Goal: Task Accomplishment & Management: Use online tool/utility

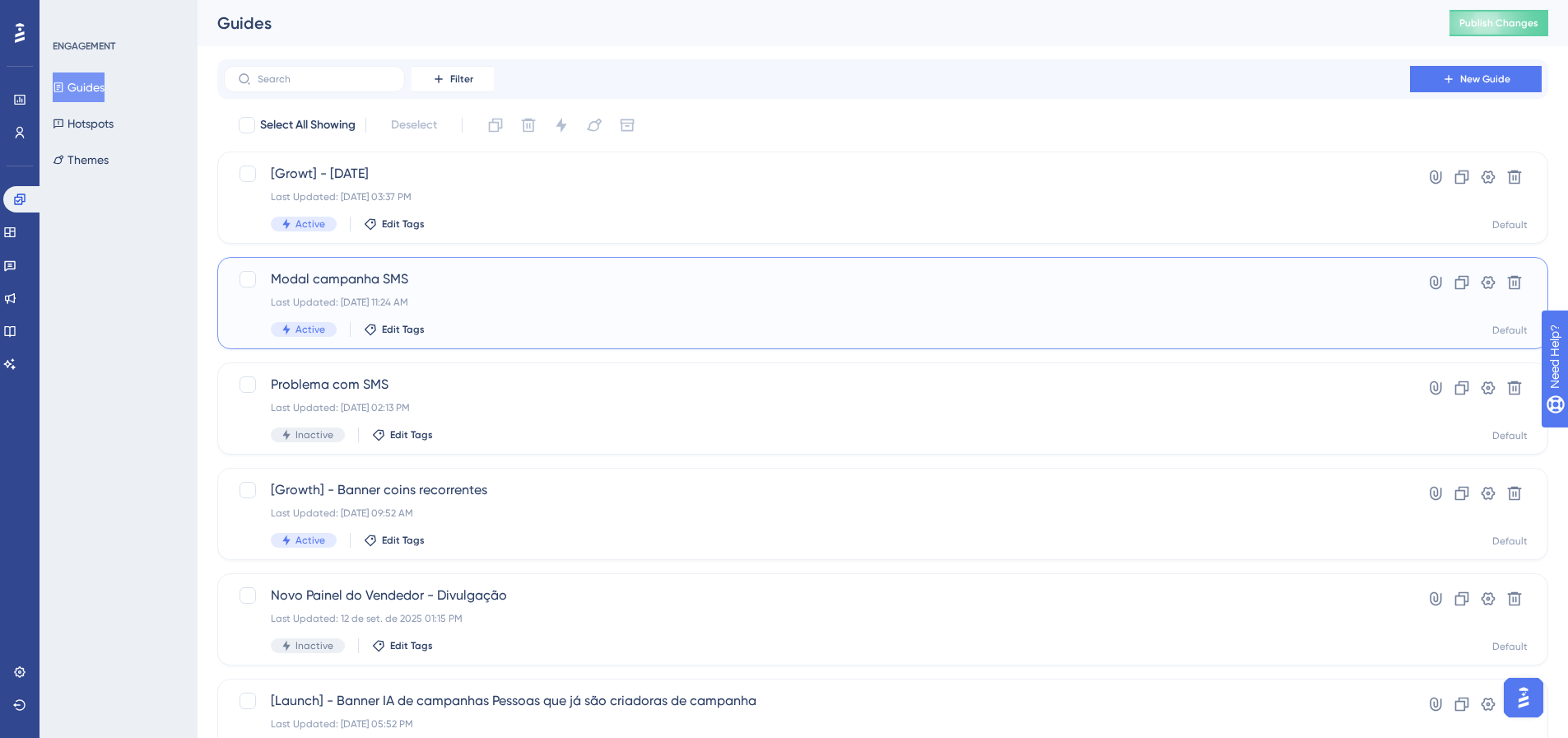
click at [520, 270] on span "Modal campanha SMS" at bounding box center [817, 278] width 1092 height 20
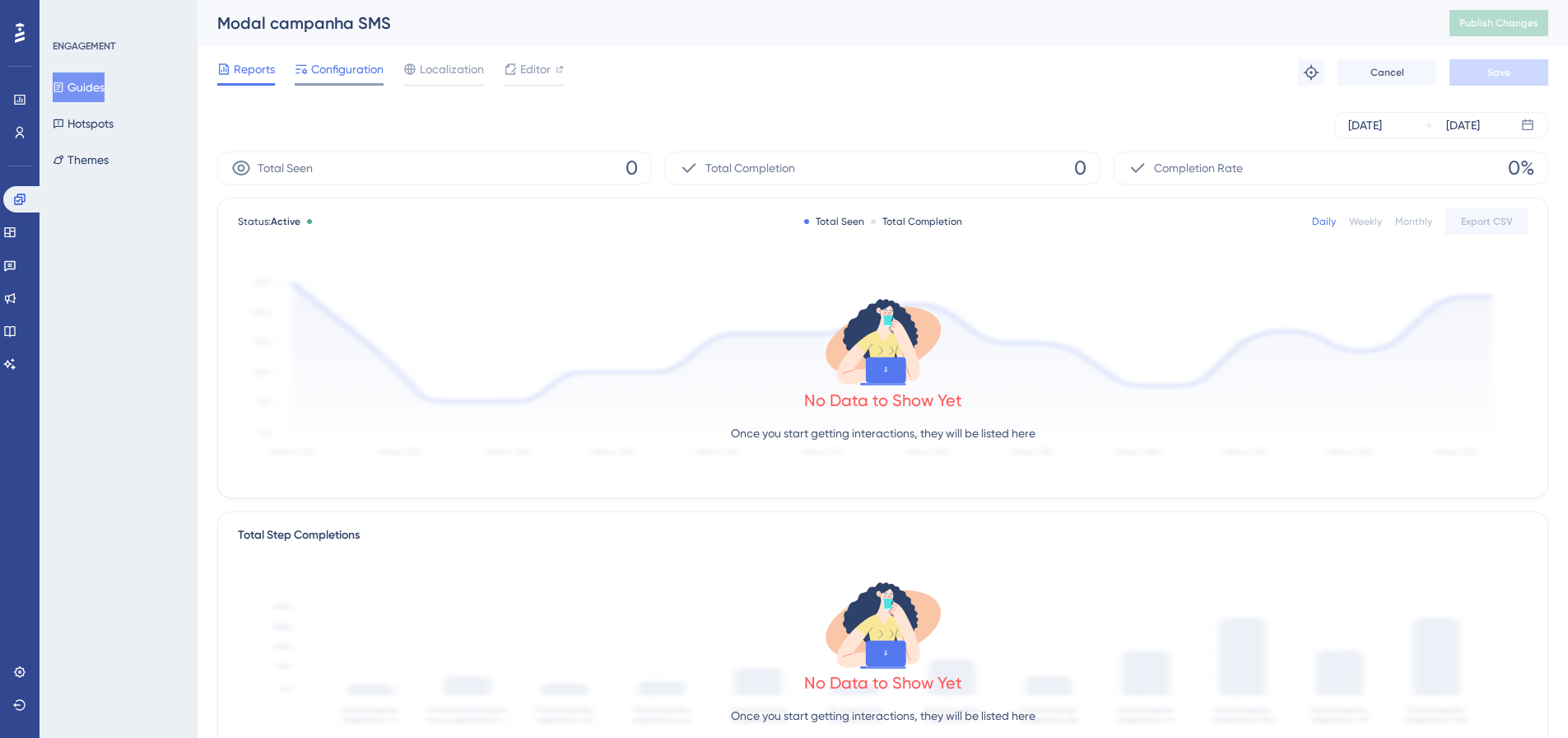
click at [348, 76] on span "Configuration" at bounding box center [347, 69] width 72 height 20
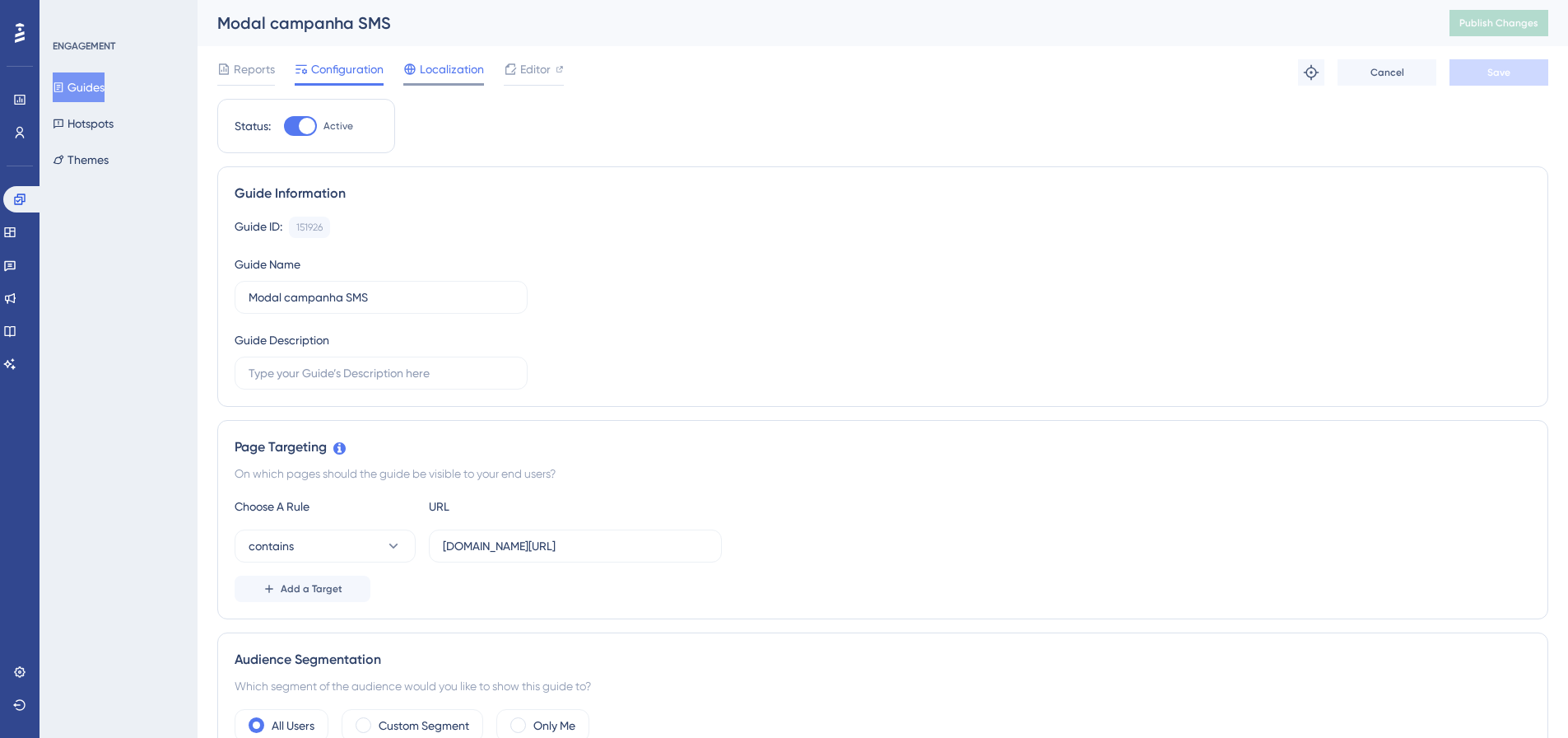
click at [448, 75] on span "Localization" at bounding box center [452, 69] width 64 height 20
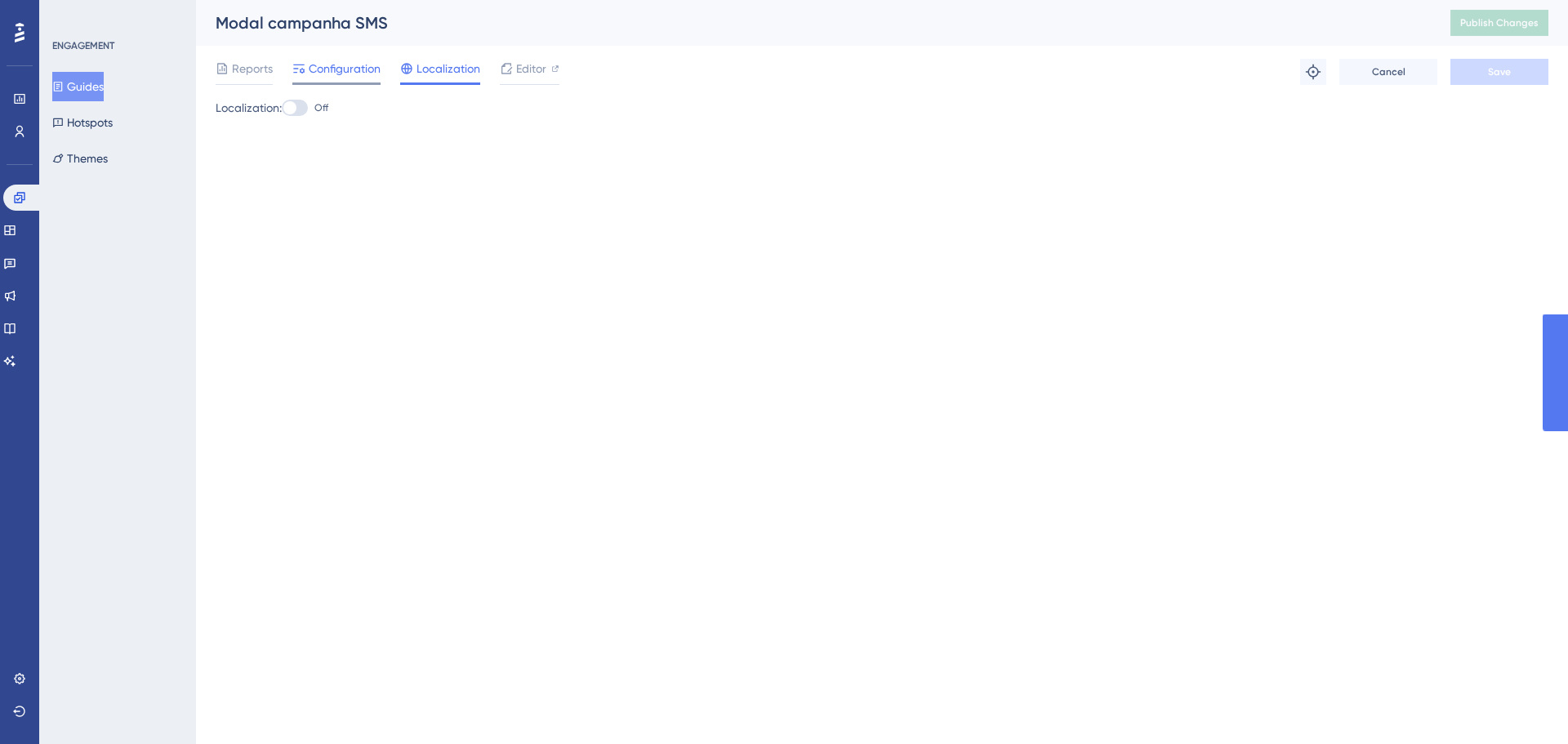
click at [367, 60] on span "Configuration" at bounding box center [344, 68] width 72 height 20
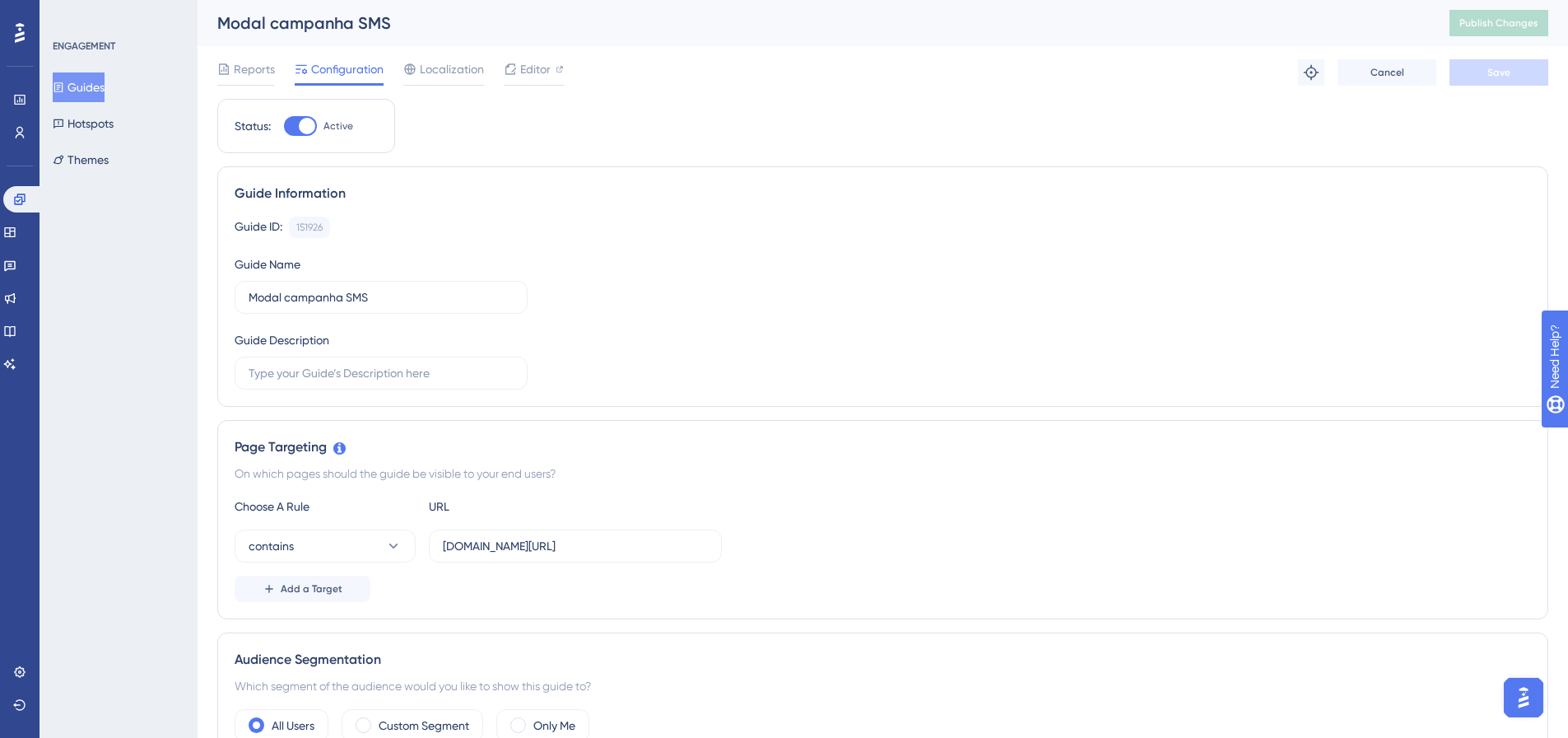
click at [285, 133] on div at bounding box center [300, 125] width 33 height 20
click at [284, 127] on input "Active" at bounding box center [283, 126] width 1 height 1
checkbox input "false"
click at [1542, 83] on button "Save" at bounding box center [1498, 72] width 99 height 26
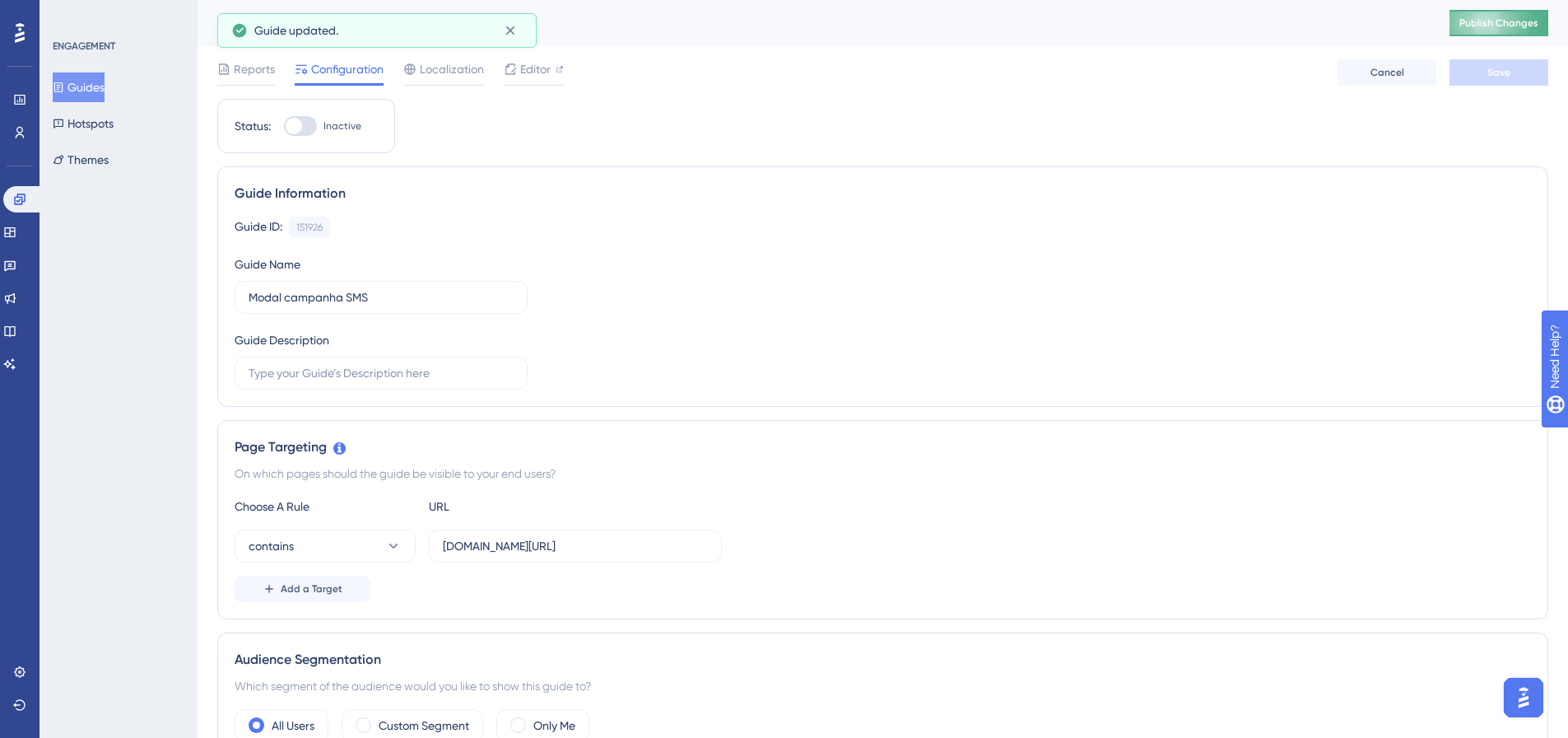
click at [1511, 30] on button "Publish Changes" at bounding box center [1498, 24] width 99 height 26
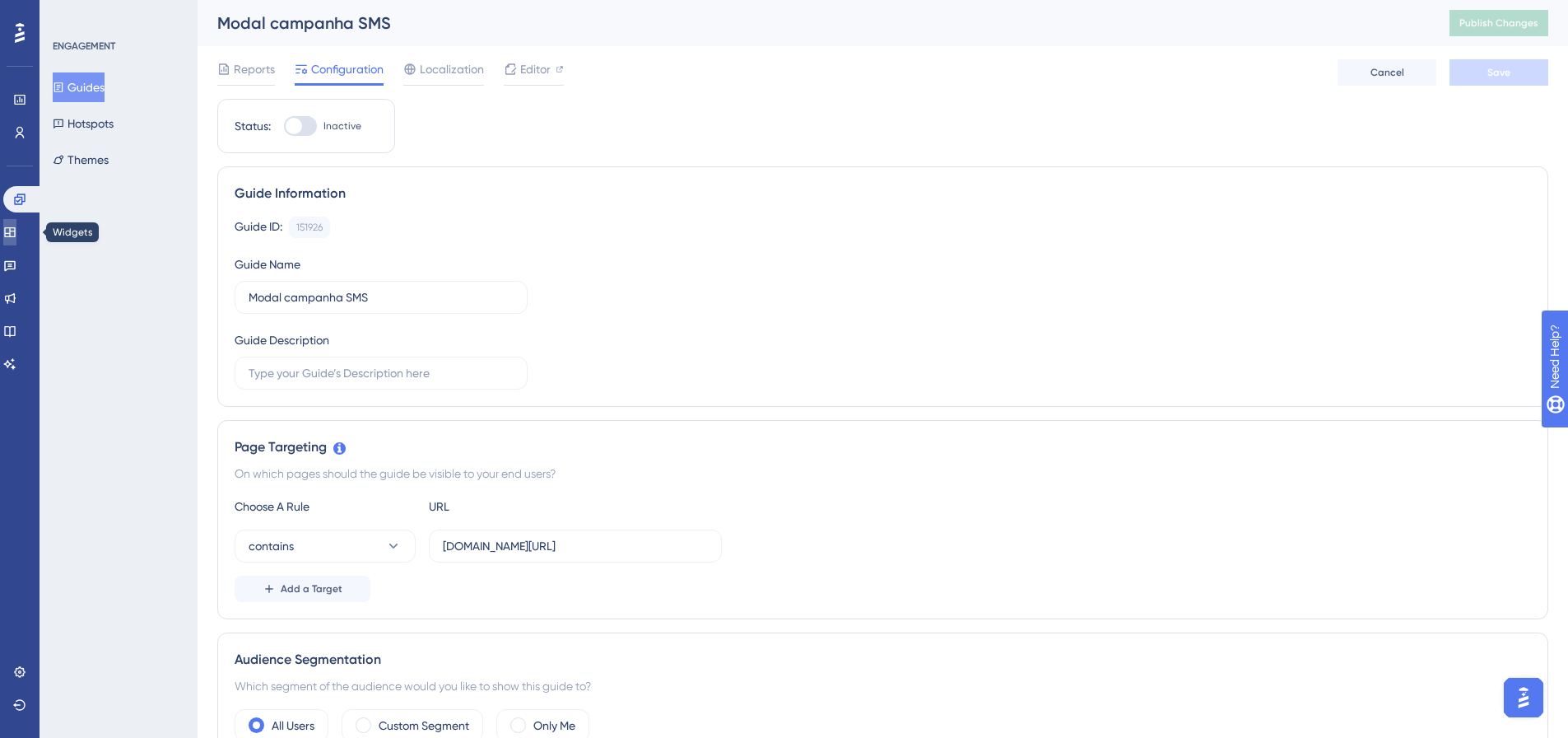
click at [17, 223] on link at bounding box center [10, 232] width 13 height 26
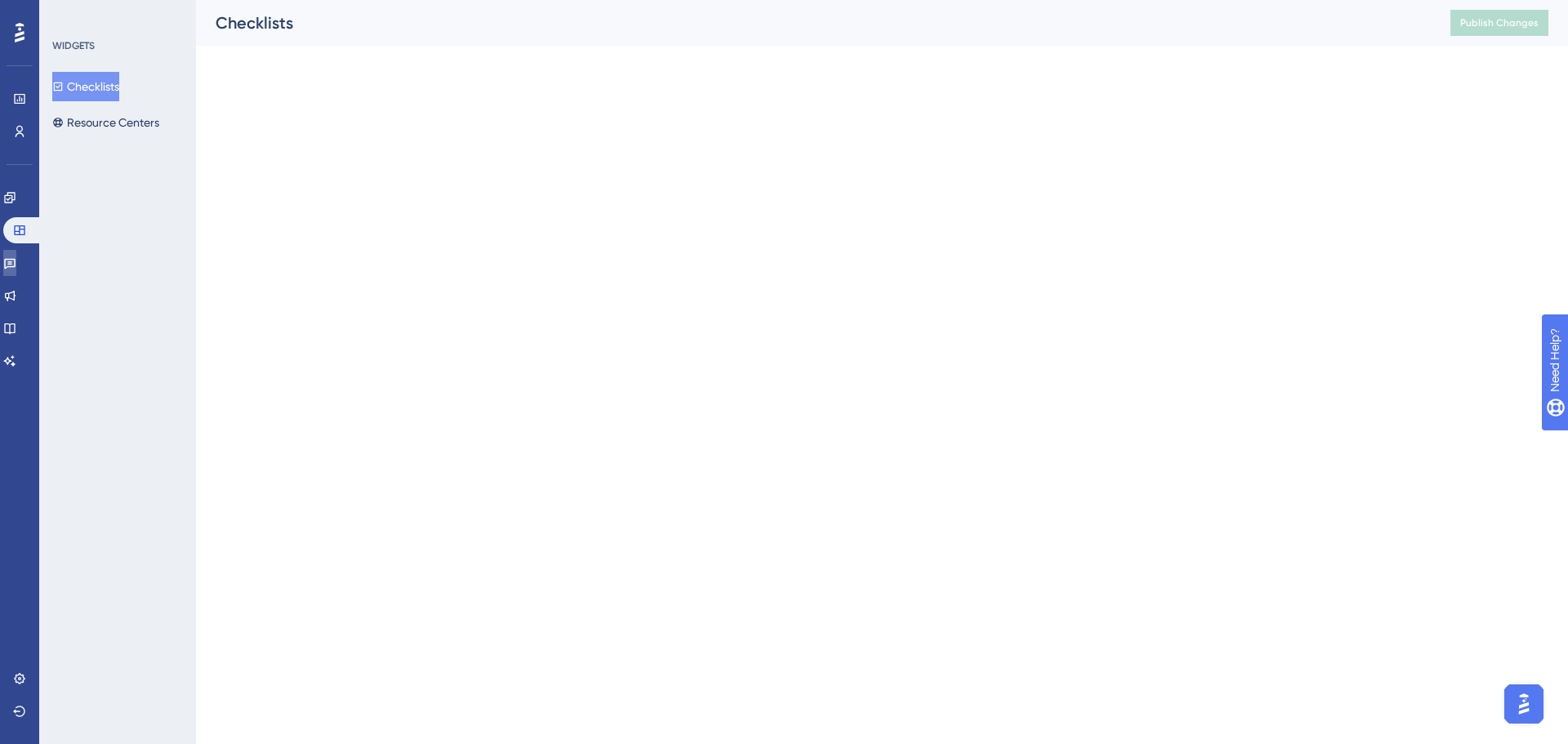
click at [16, 264] on icon at bounding box center [9, 264] width 11 height 10
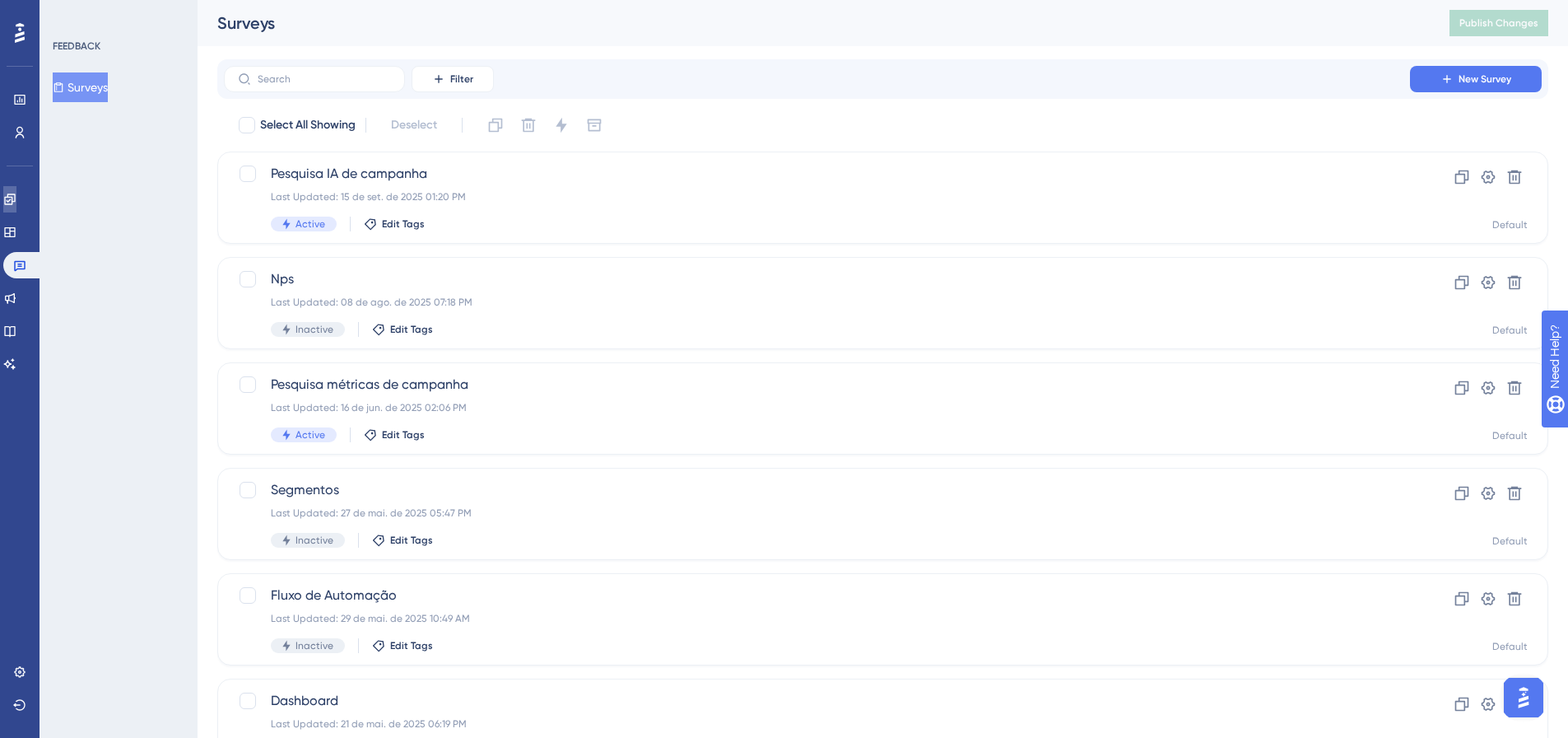
click at [17, 211] on link at bounding box center [10, 199] width 13 height 26
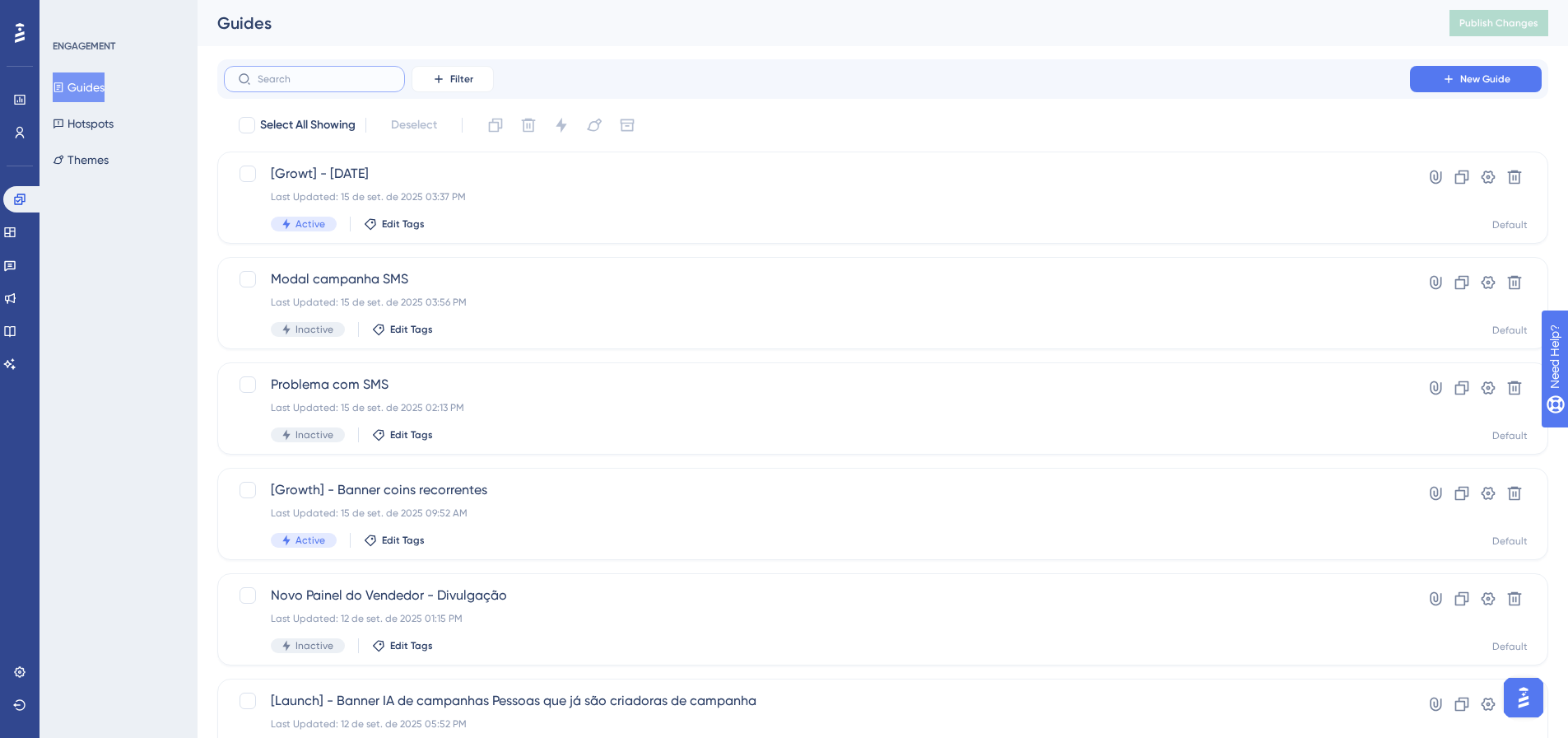
click at [348, 79] on input "text" at bounding box center [324, 79] width 133 height 11
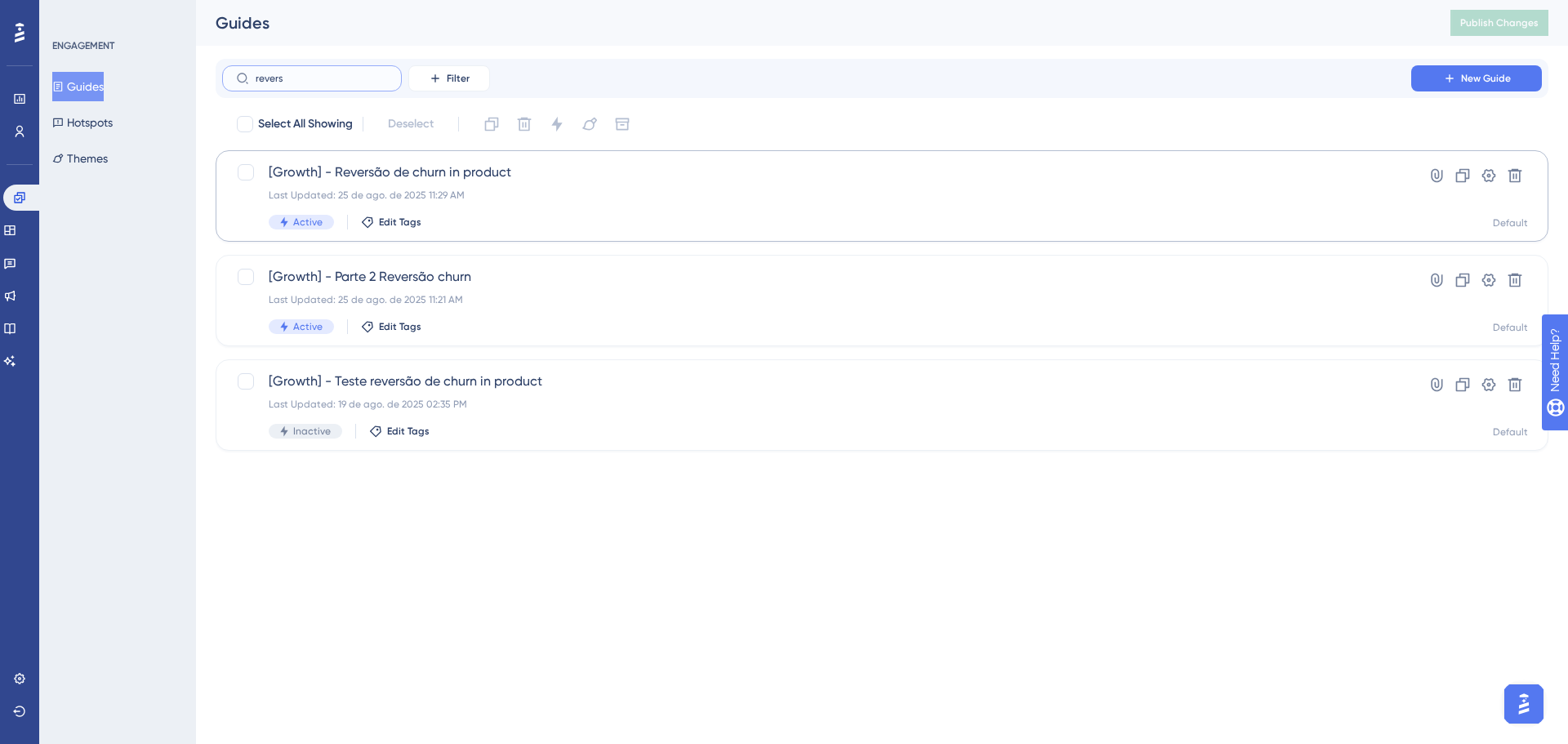
type input "revers"
click at [498, 193] on div "Last Updated: 25 de ago. de 2025 11:29 AM" at bounding box center [816, 195] width 1096 height 13
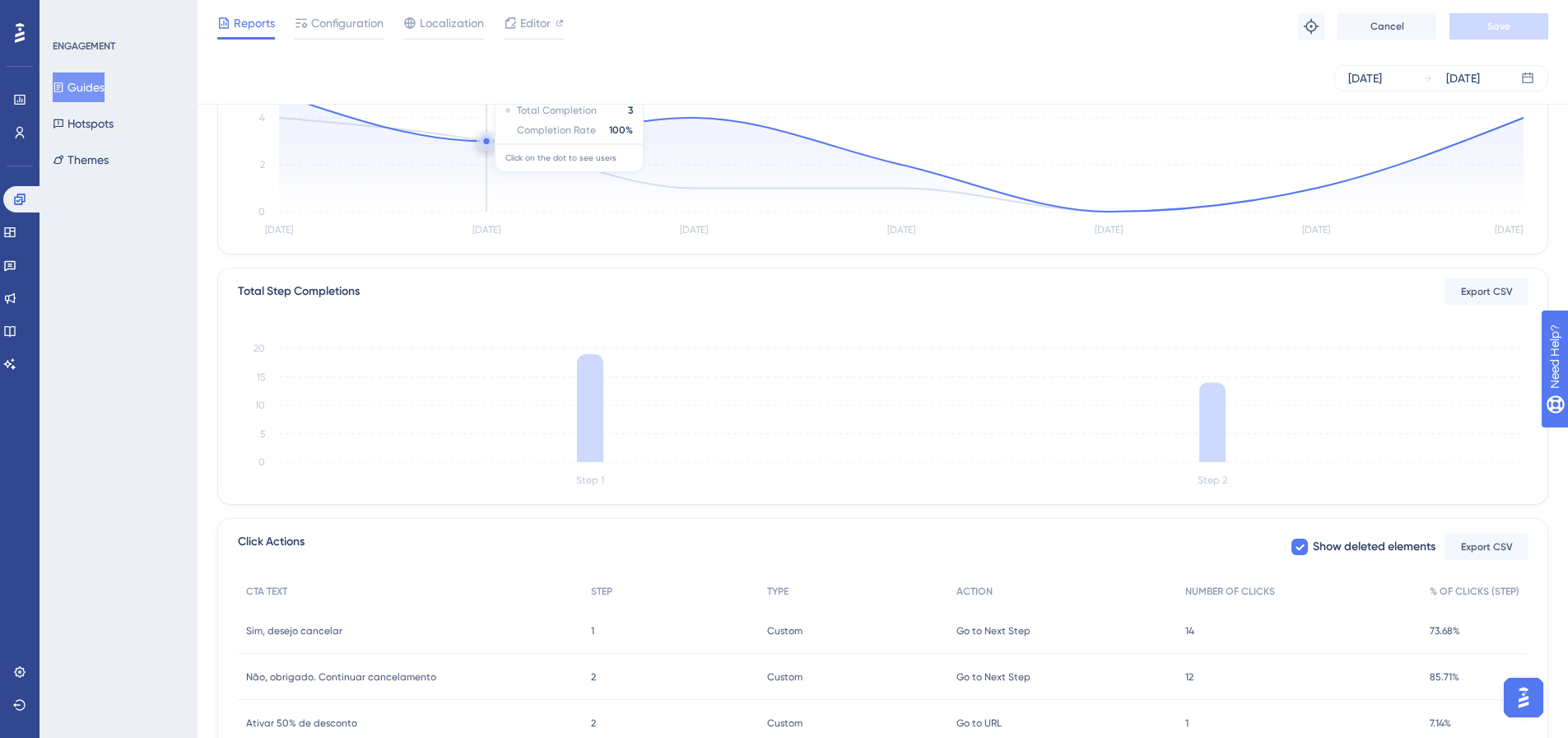
scroll to position [332, 0]
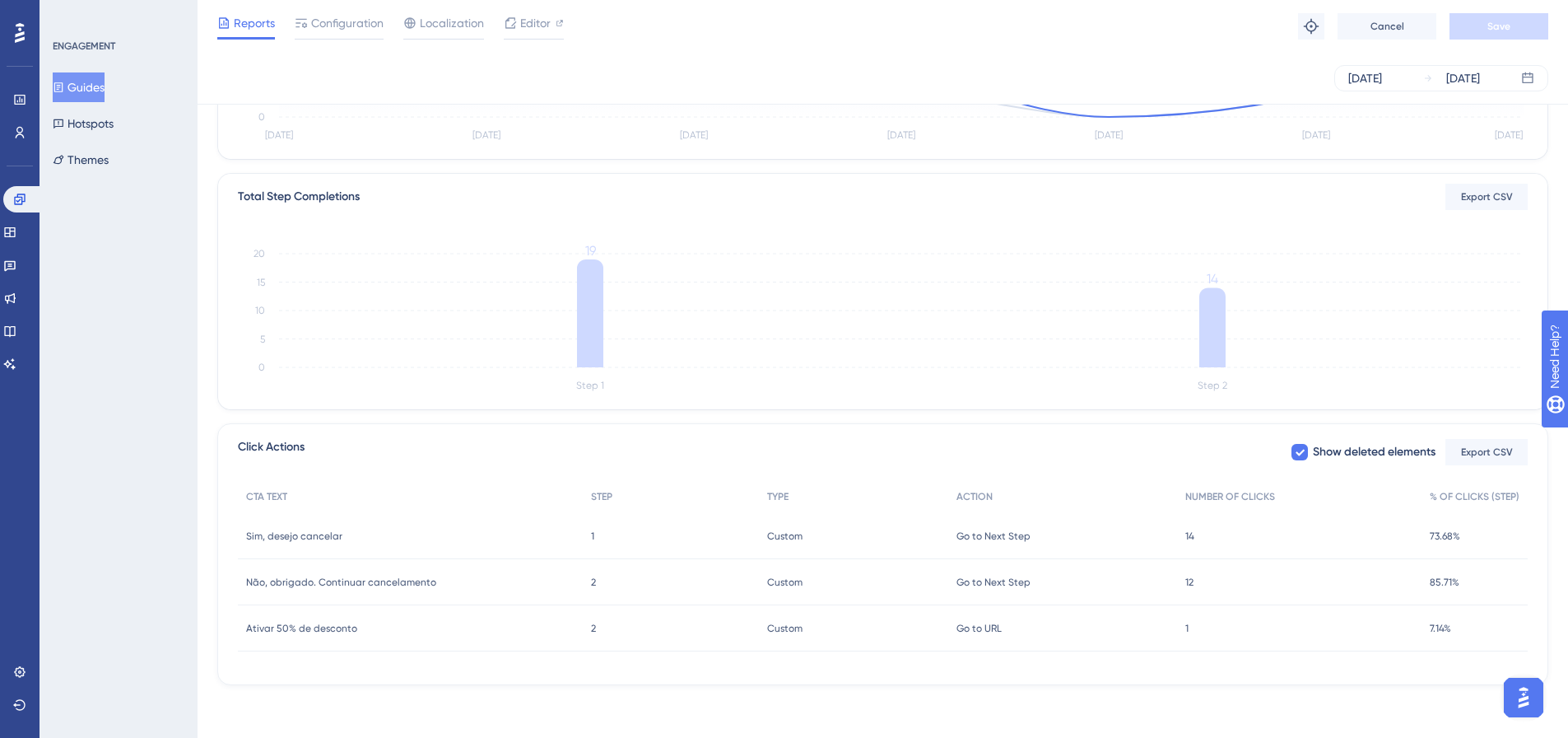
click at [592, 631] on div "2 2" at bounding box center [670, 628] width 176 height 46
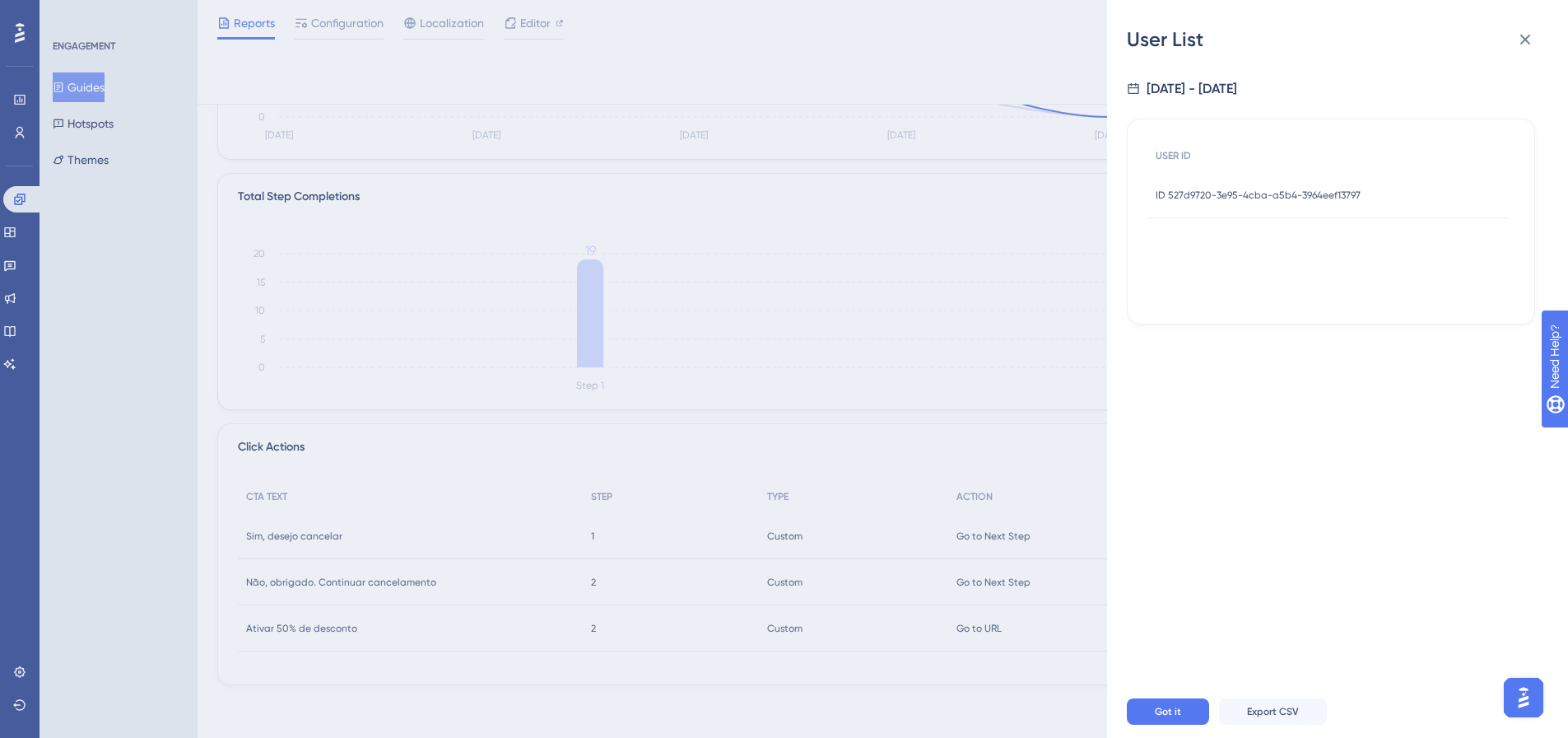
click at [1280, 199] on span "ID 527d9720-3e95-4cba-a5b4-3964eef13797" at bounding box center [1258, 196] width 205 height 13
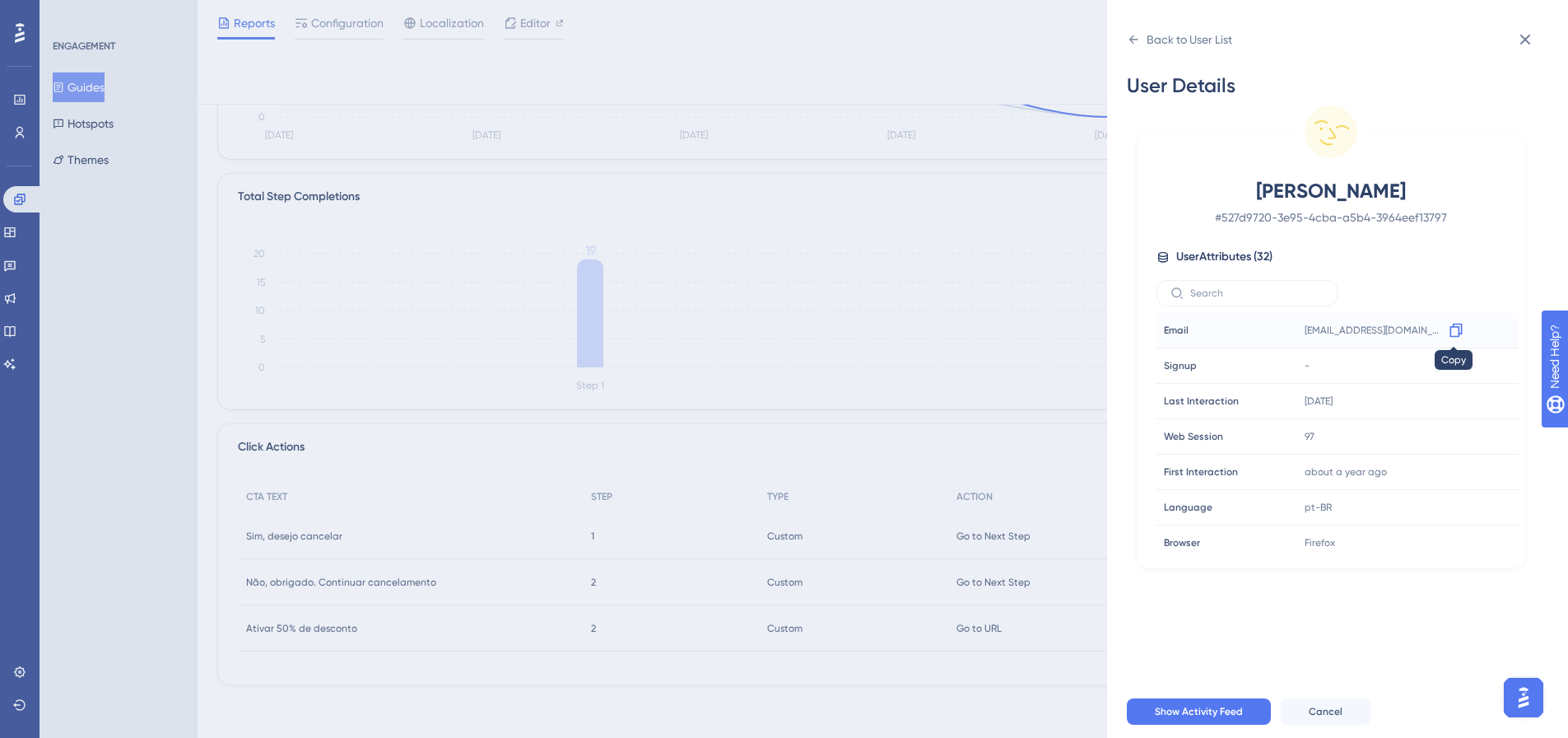
click at [1448, 332] on icon at bounding box center [1456, 330] width 17 height 17
click at [770, 241] on div "Back to User List User Details Raphael Schaffer Carvalho # 527d9720-3e95-4cba-a…" at bounding box center [784, 369] width 1568 height 738
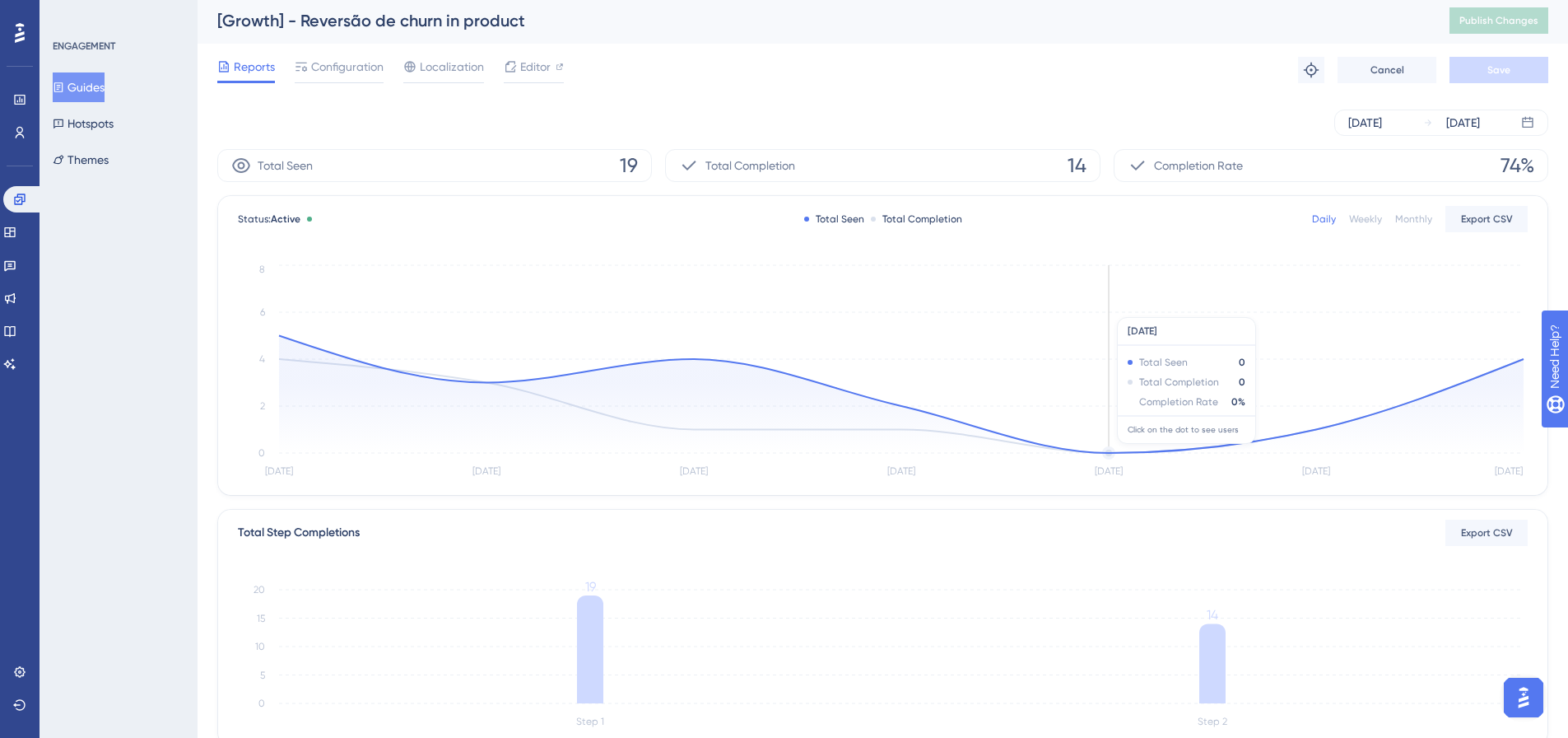
scroll to position [0, 0]
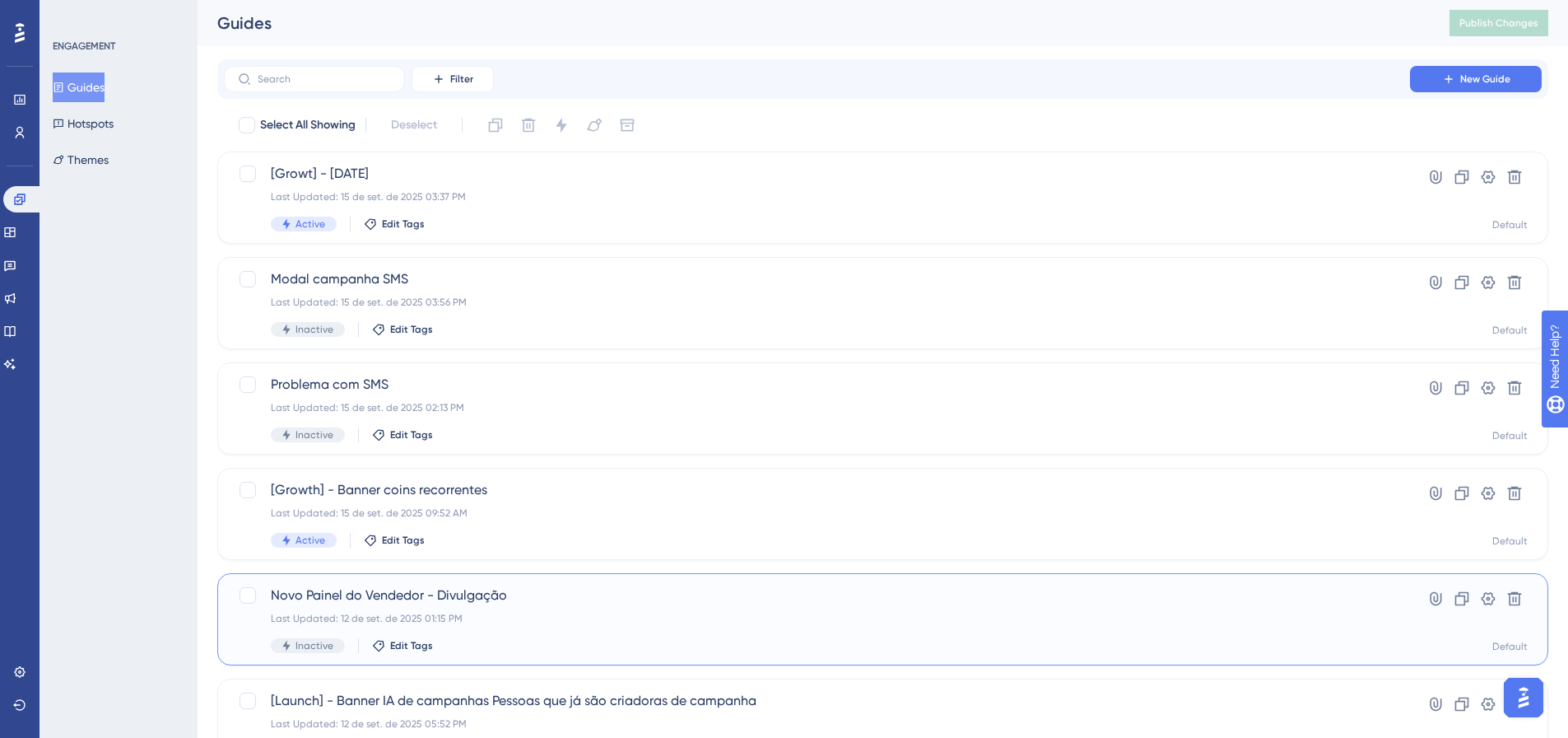
click at [533, 646] on div "Inactive Edit Tags" at bounding box center [817, 646] width 1092 height 15
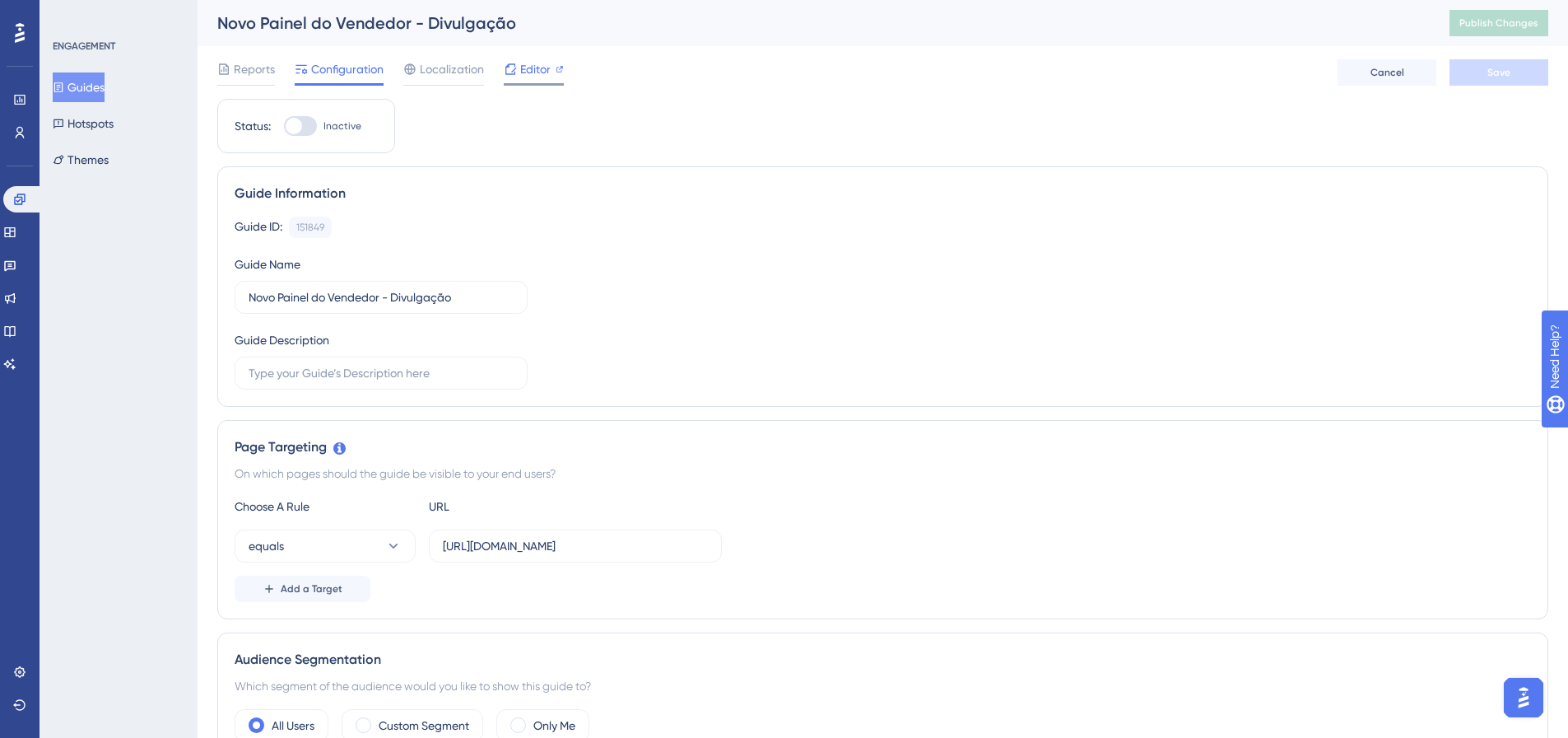
click at [534, 71] on span "Editor" at bounding box center [535, 69] width 30 height 20
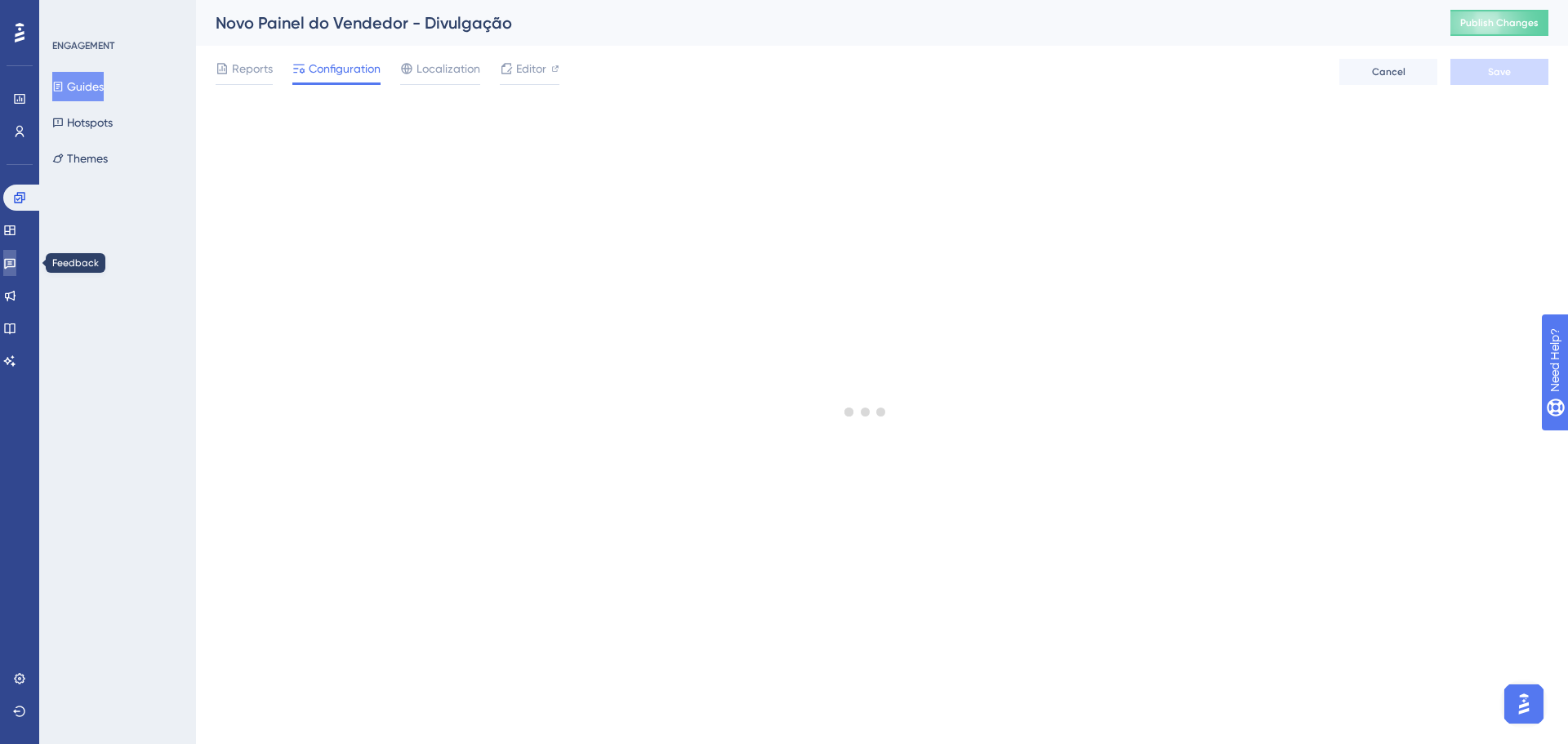
click at [16, 272] on link at bounding box center [10, 263] width 13 height 26
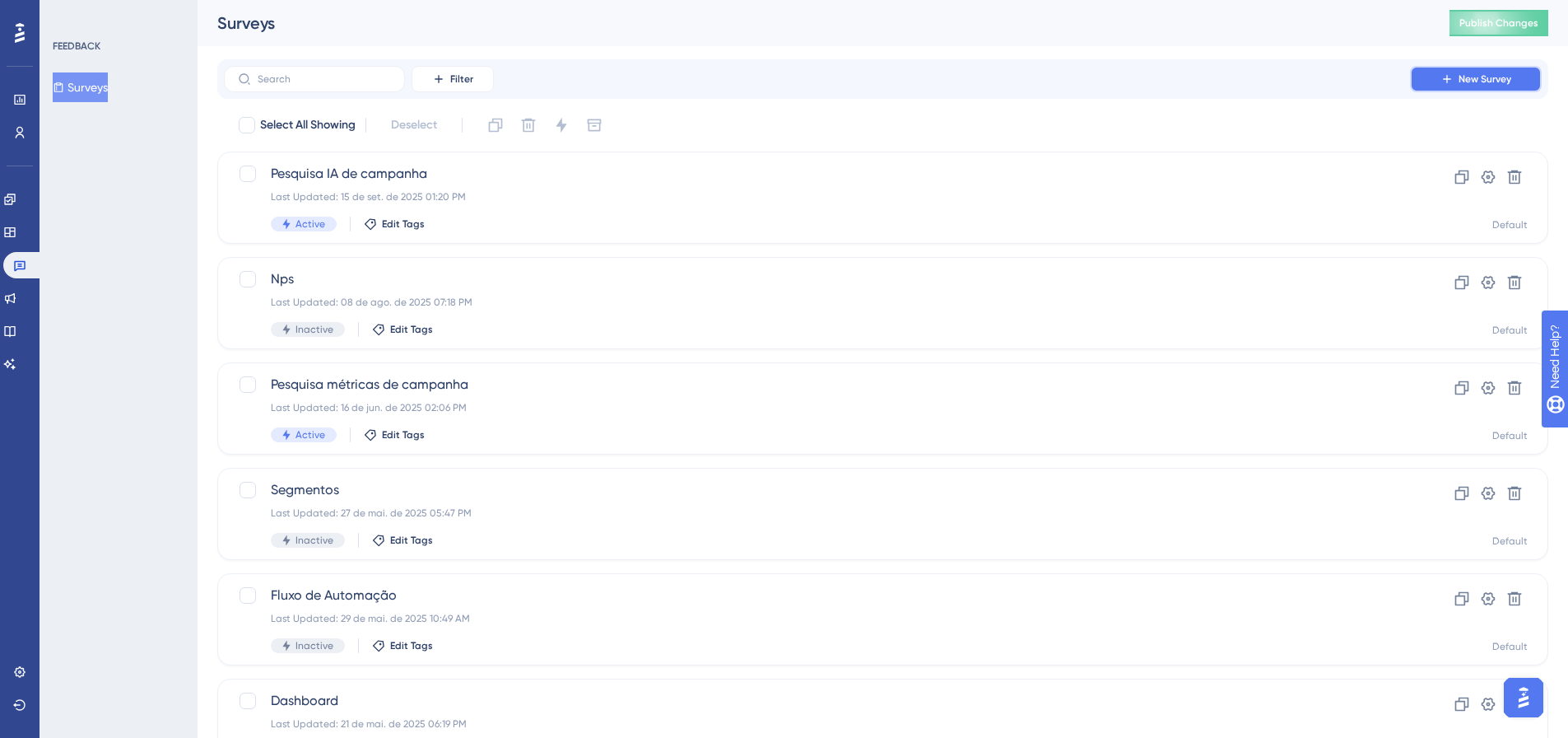
click at [1482, 70] on button "New Survey" at bounding box center [1476, 79] width 132 height 26
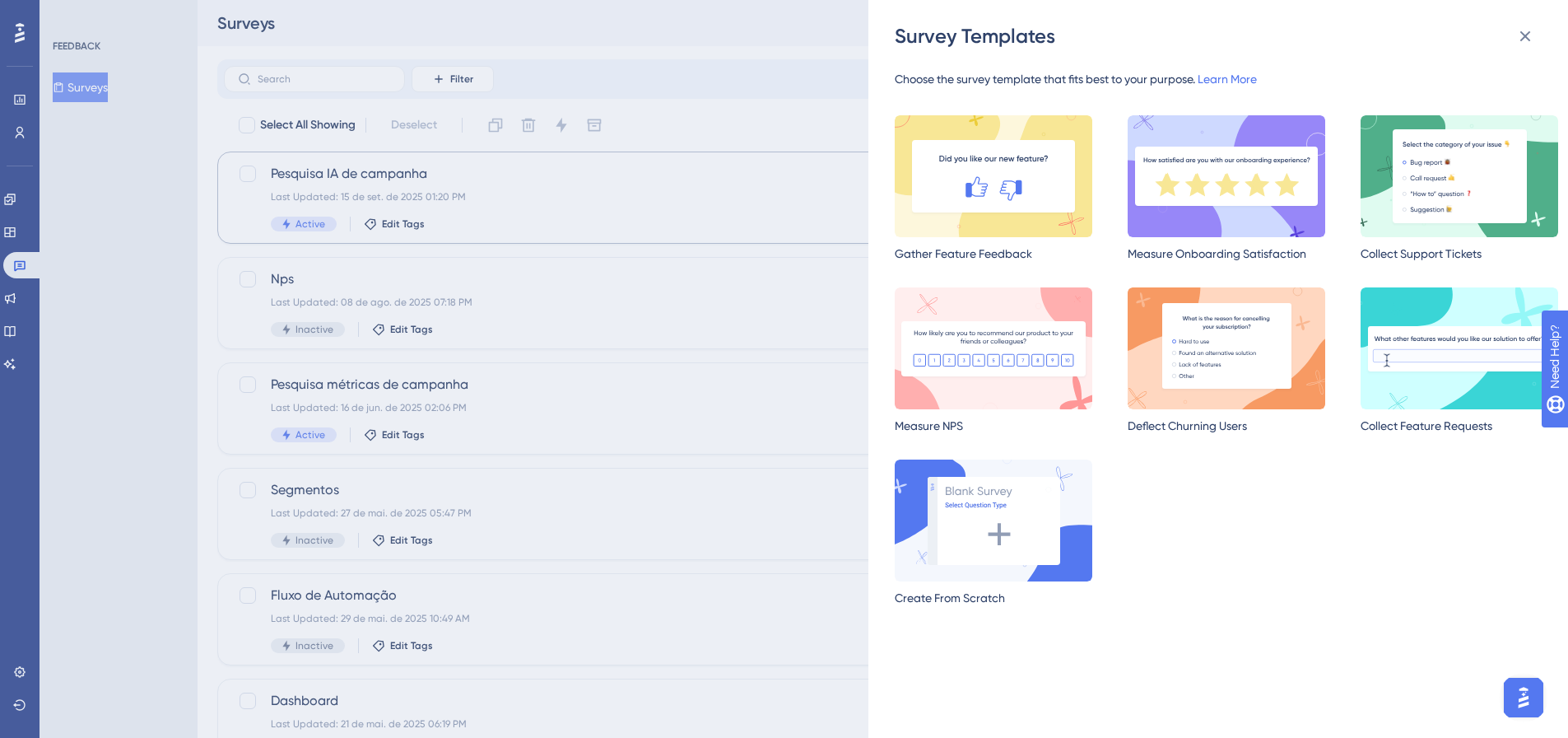
click at [606, 189] on div "Survey Templates Choose the survey template that fits best to your purpose. Lea…" at bounding box center [784, 369] width 1568 height 738
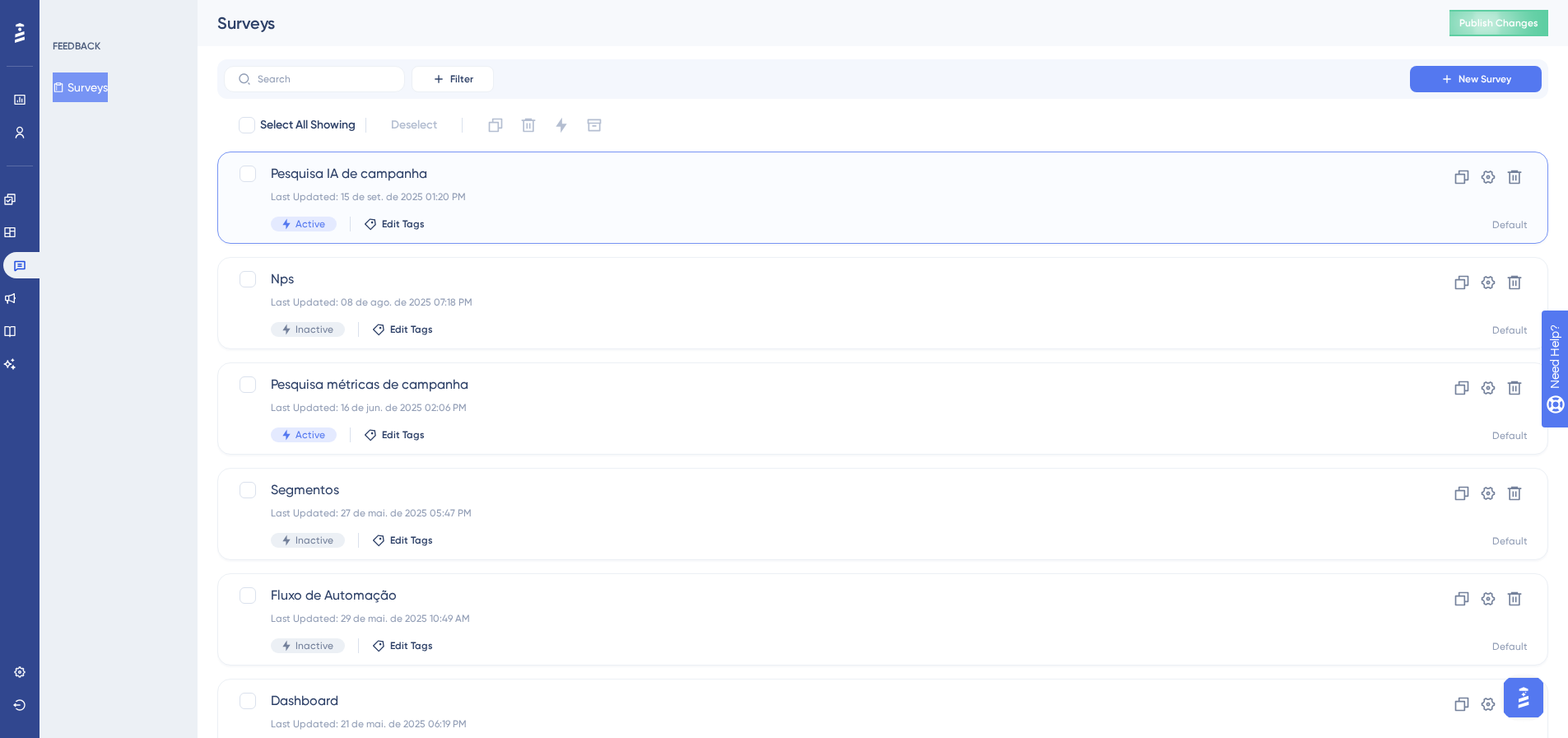
click at [597, 200] on div "Last Updated: 15 de set. de 2025 01:20 PM" at bounding box center [817, 196] width 1092 height 13
click at [225, 187] on div "Pesquisa IA de campanha Last Updated: 15 de set. de 2025 01:20 PM Active Edit T…" at bounding box center [883, 197] width 1331 height 92
click at [251, 176] on div at bounding box center [248, 174] width 17 height 17
checkbox input "true"
click at [503, 113] on button at bounding box center [495, 125] width 26 height 26
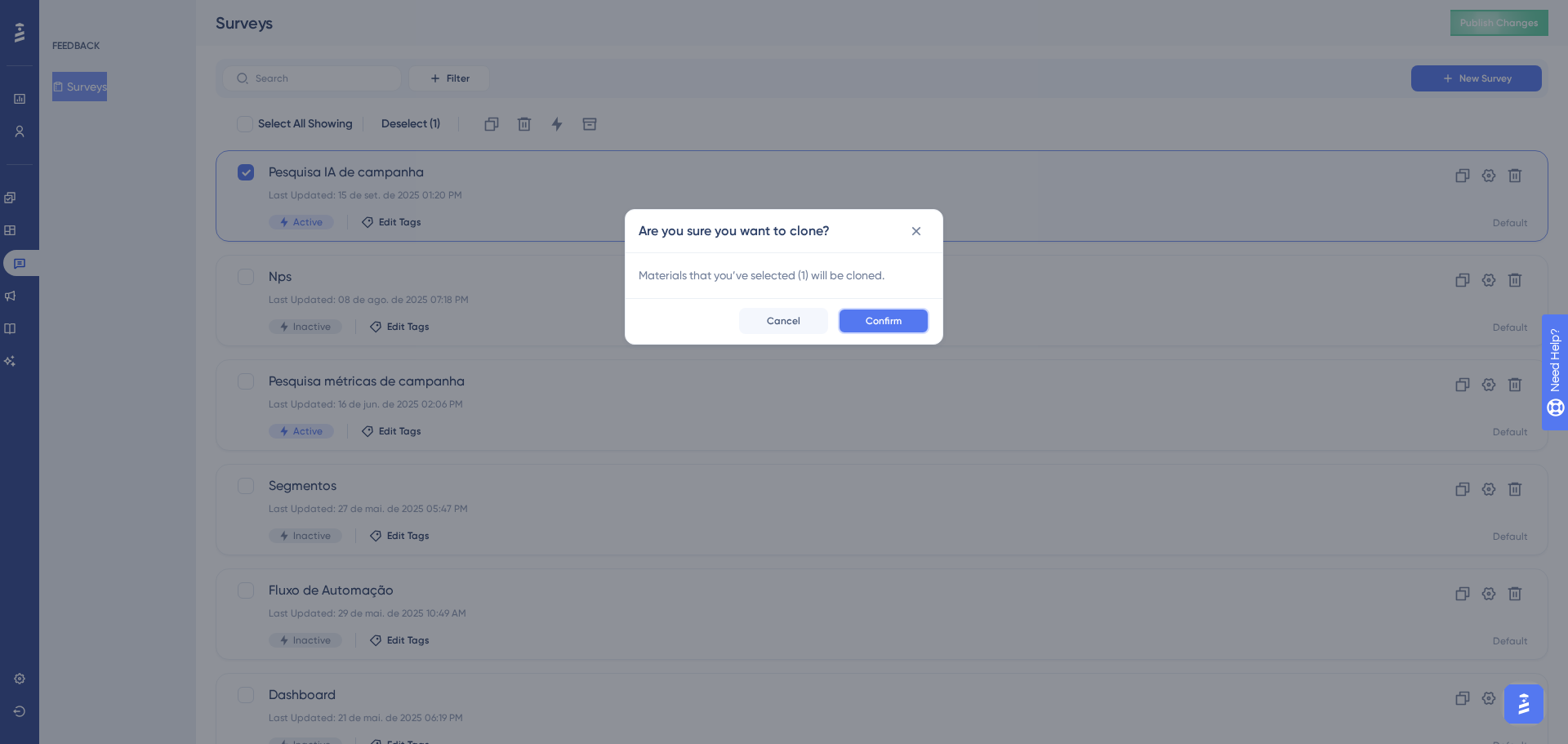
click at [889, 323] on span "Confirm" at bounding box center [883, 321] width 36 height 13
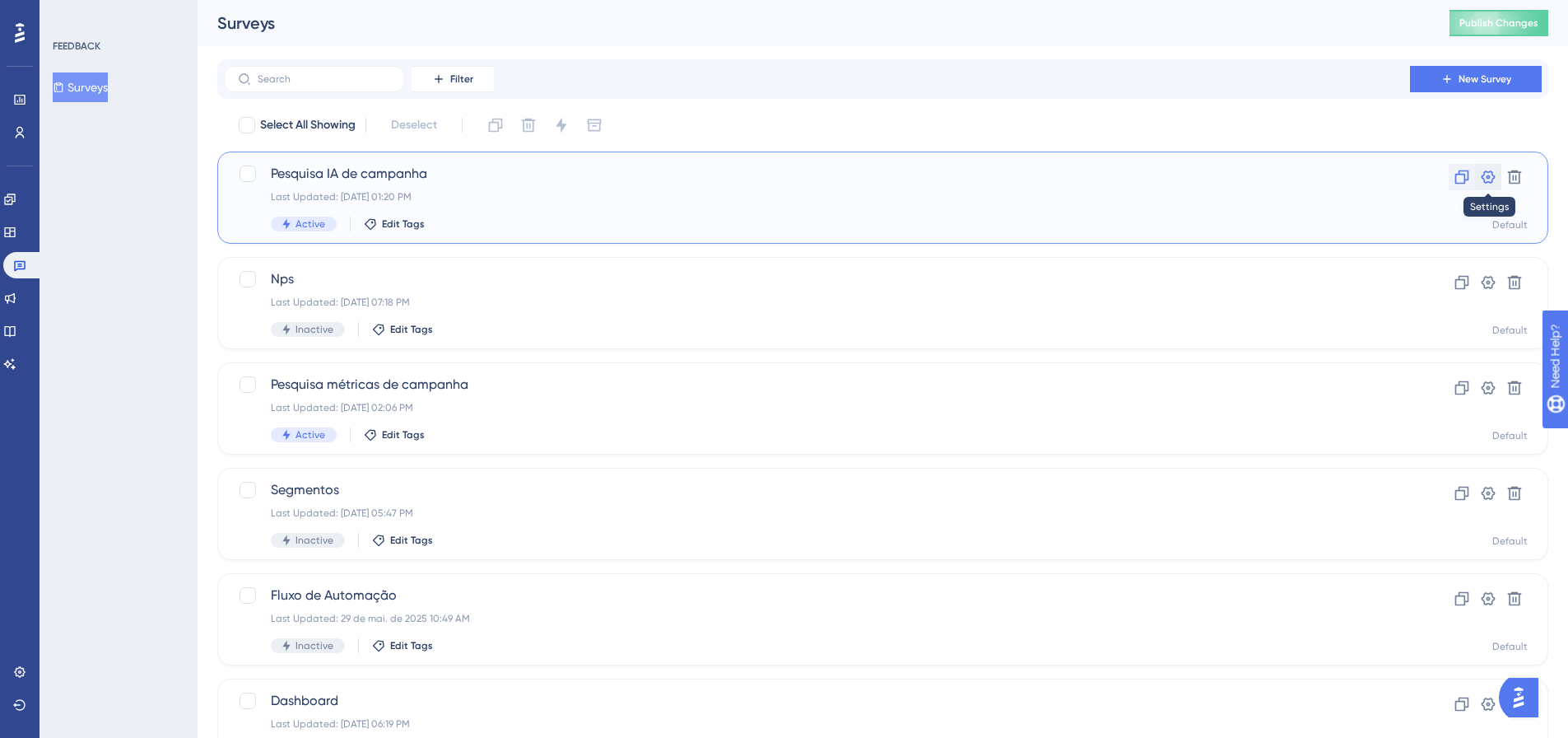
click at [1470, 177] on div "Clone Settings Delete" at bounding box center [1488, 177] width 79 height 26
click at [1450, 179] on button at bounding box center [1462, 177] width 26 height 26
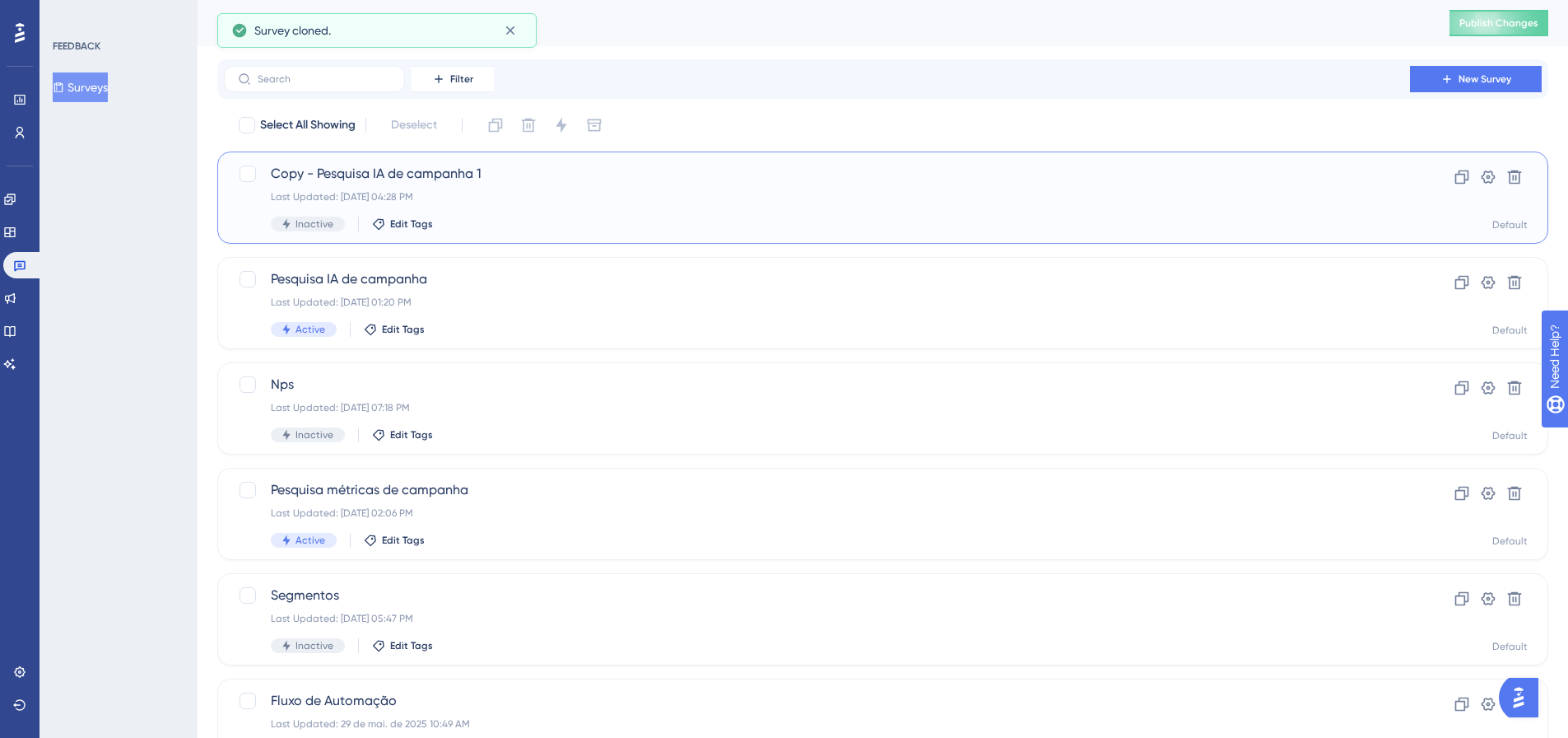
click at [1124, 210] on div "Copy - Pesquisa IA de campanha 1 Last Updated: 15 de set. de 2025 04:28 PM Inac…" at bounding box center [817, 197] width 1092 height 68
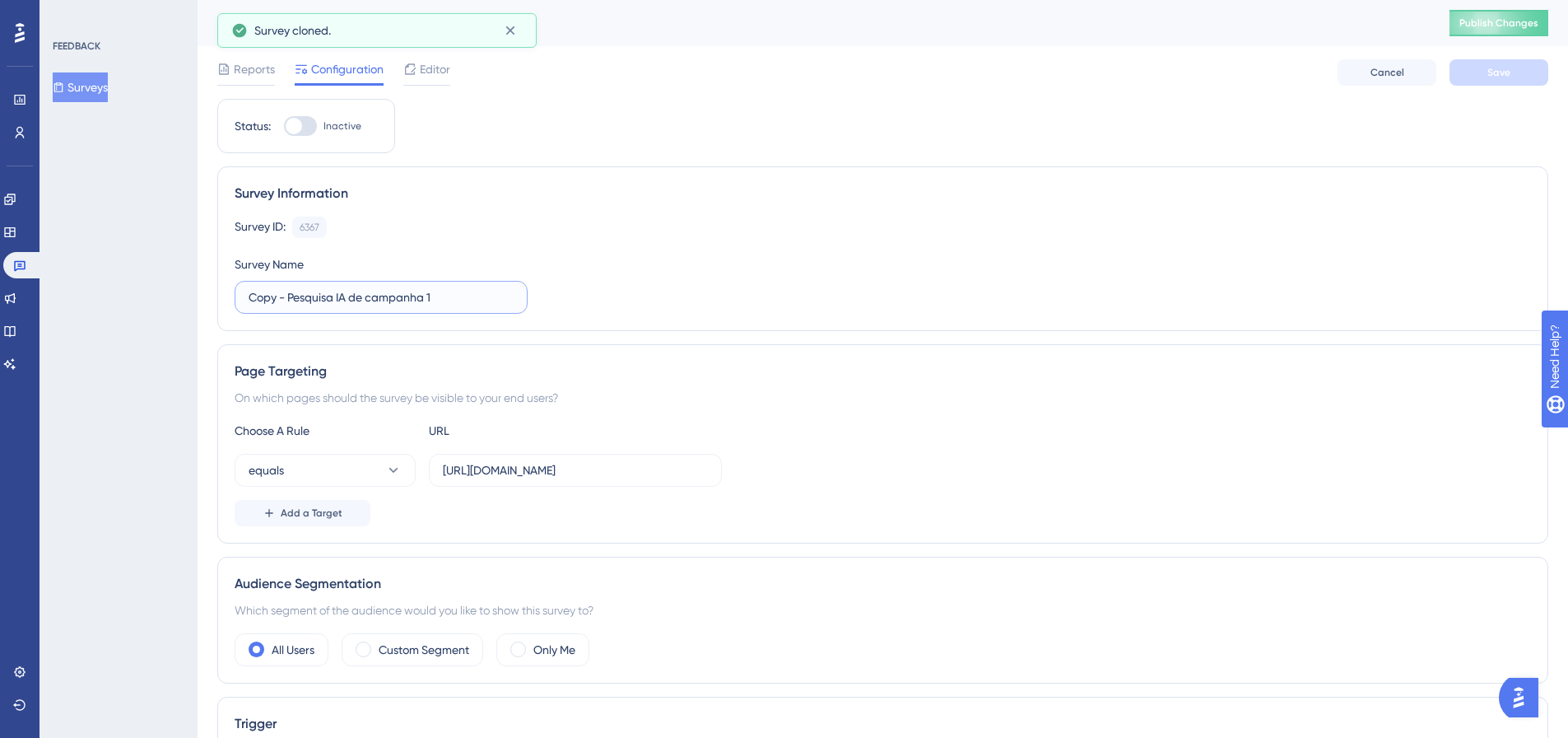
click at [368, 294] on input "Copy - Pesquisa IA de campanha 1" at bounding box center [381, 296] width 265 height 18
type input "Pesquisa novo Painel do Vendedor"
click at [646, 469] on input "https://app.zoppy.com.br/dashboard/campaigns/ia/review" at bounding box center [575, 469] width 265 height 18
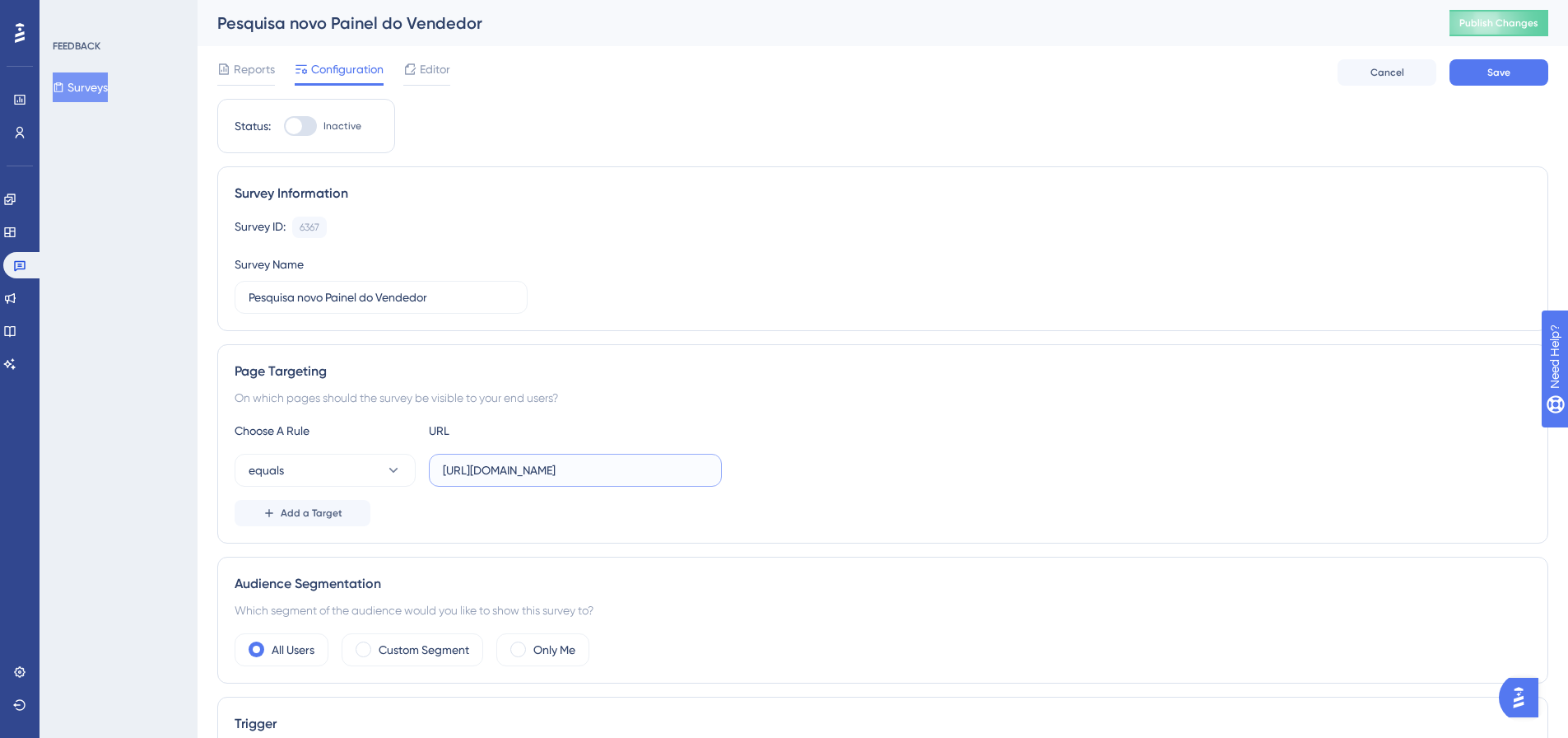
scroll to position [0, 57]
drag, startPoint x: 649, startPoint y: 472, endPoint x: 731, endPoint y: 480, distance: 82.4
click at [732, 479] on div "equals https://app.zoppy.com.br/dashboard/campaigns/ia/review" at bounding box center [883, 469] width 1296 height 33
type input "https://app.zoppy.com.br/dashboard/sales-panel"
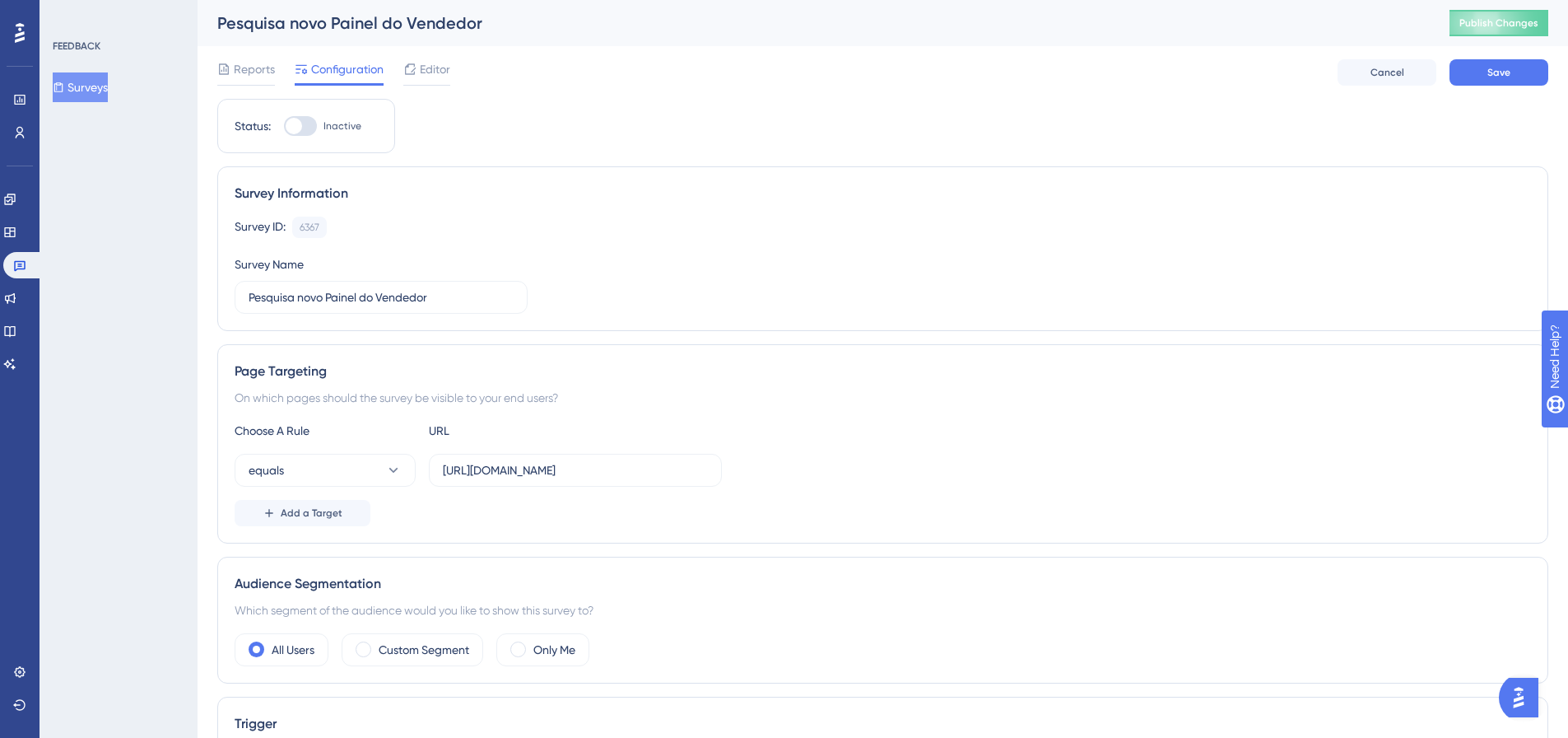
click at [901, 359] on div "Page Targeting On which pages should the survey be visible to your end users? C…" at bounding box center [883, 444] width 1331 height 199
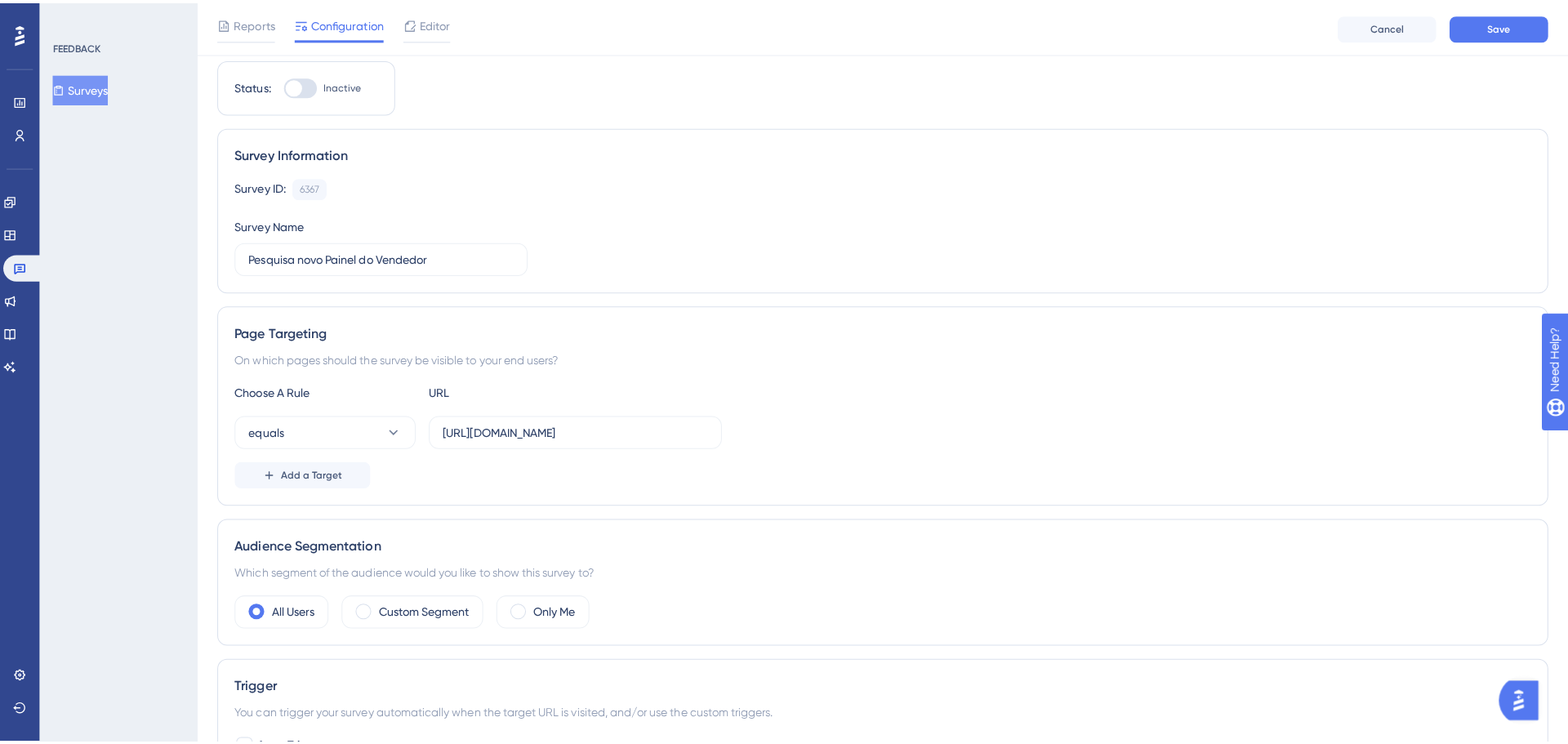
scroll to position [0, 0]
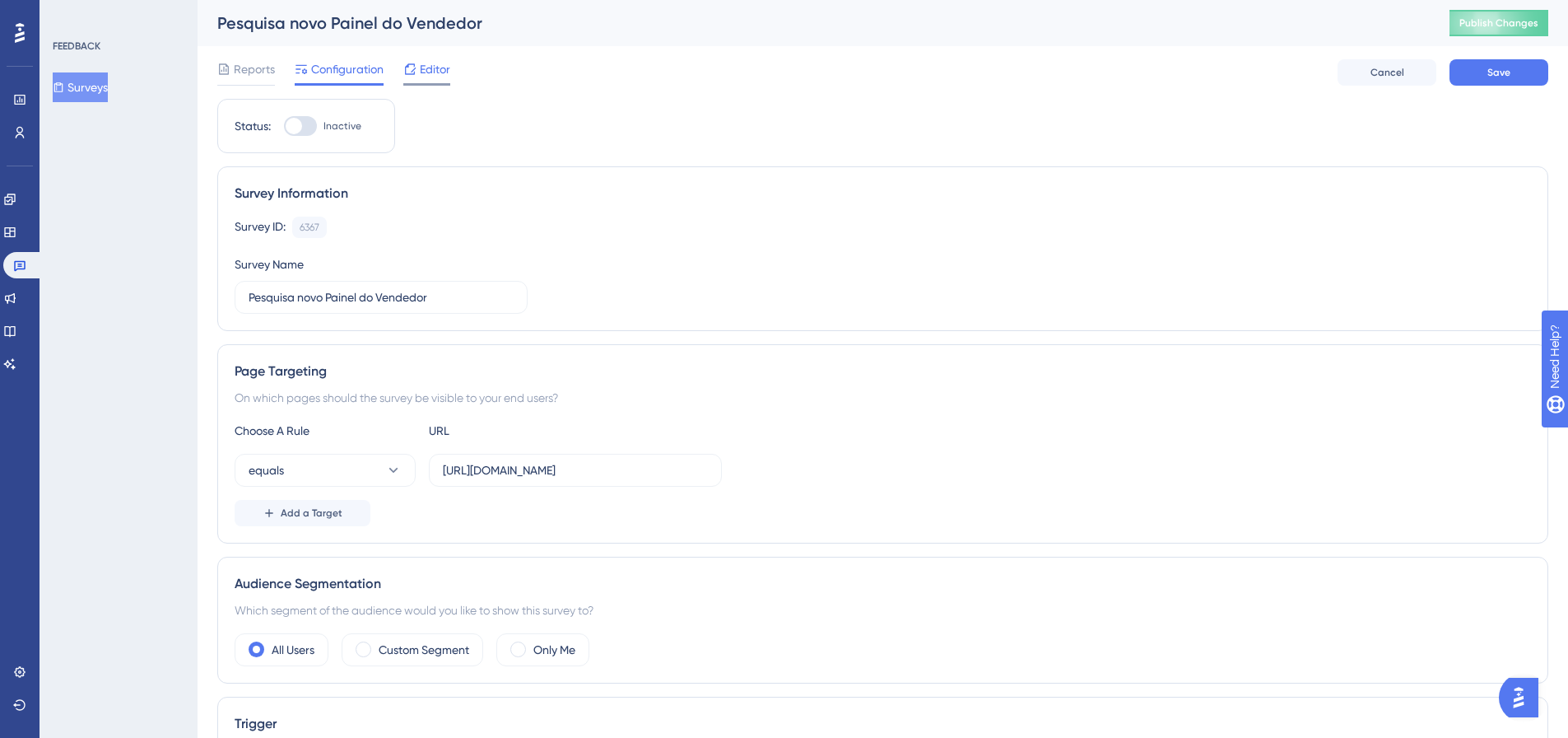
click at [450, 73] on span "Editor" at bounding box center [435, 69] width 30 height 20
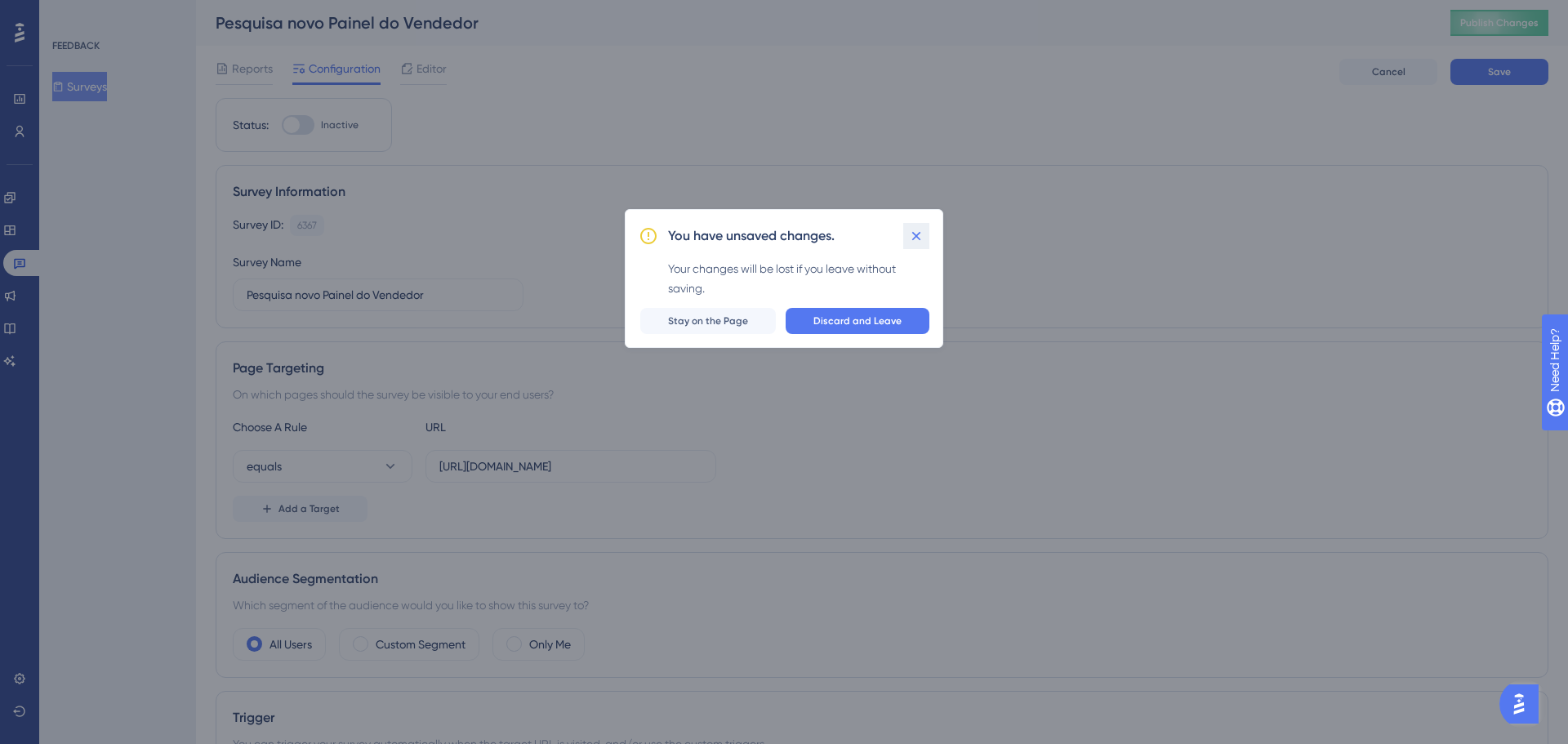
drag, startPoint x: 910, startPoint y: 241, endPoint x: 1398, endPoint y: 170, distance: 493.1
click at [911, 241] on icon at bounding box center [917, 236] width 17 height 17
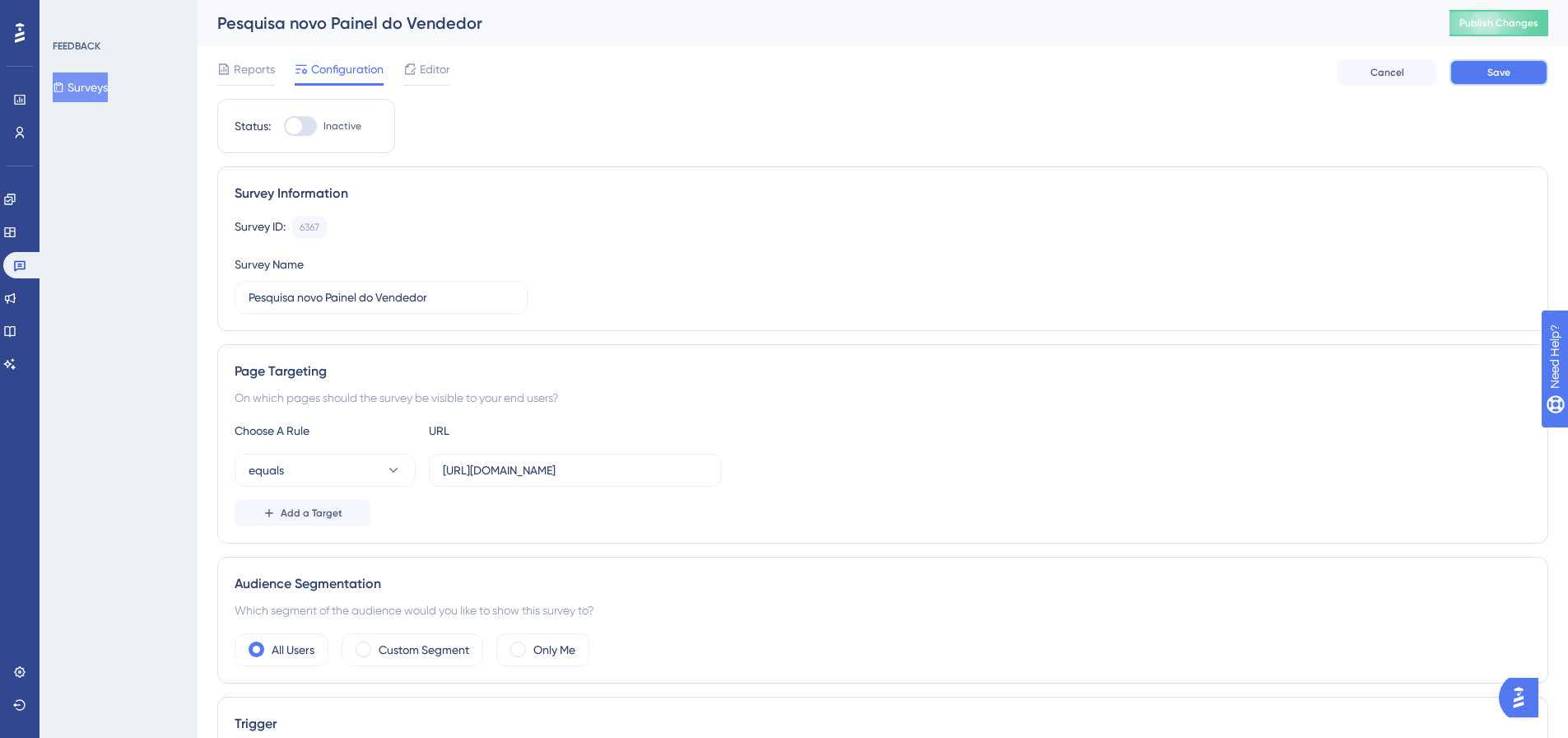
click at [1493, 71] on span "Save" at bounding box center [1498, 72] width 24 height 13
click at [440, 70] on span "Editor" at bounding box center [435, 69] width 30 height 20
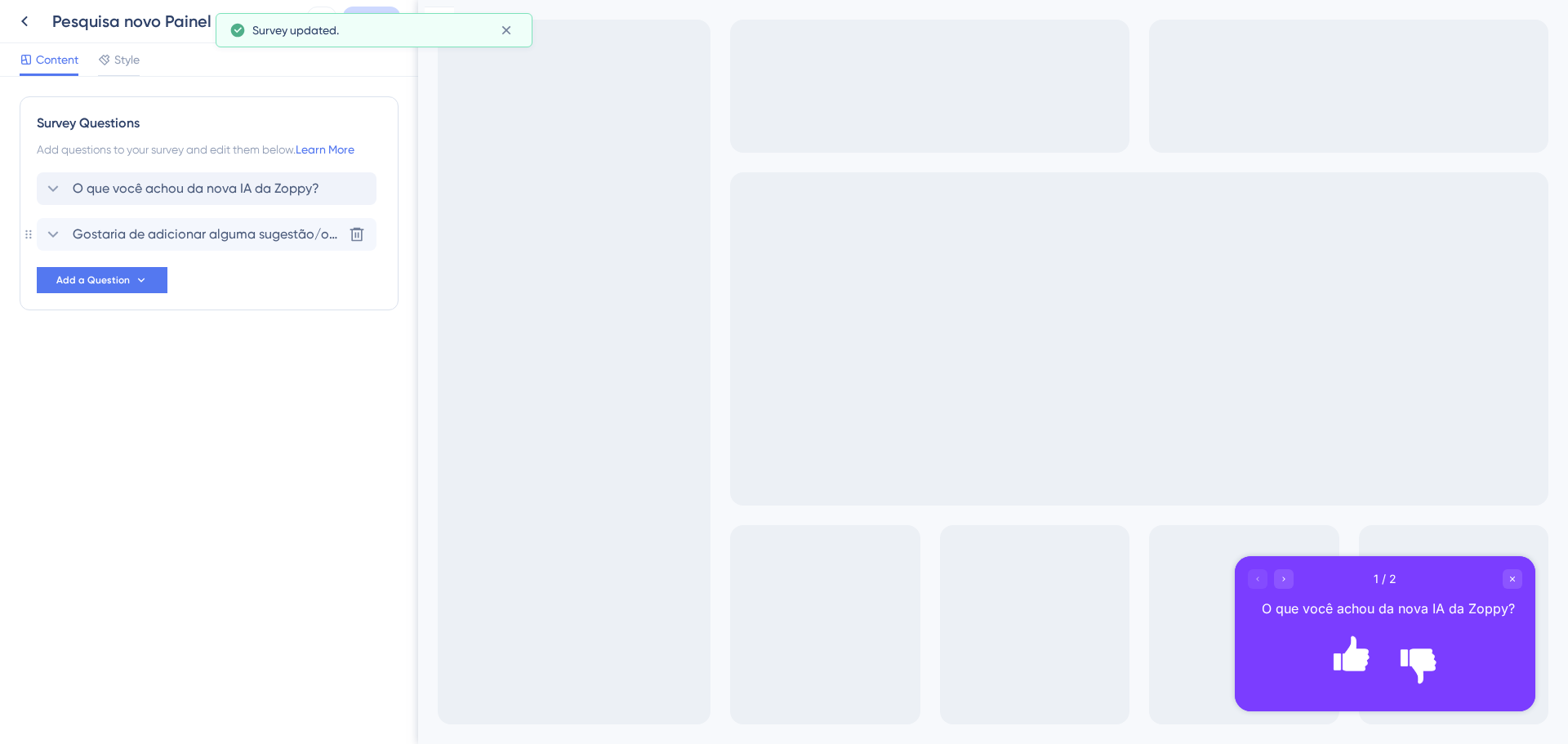
click at [213, 183] on span "O que você achou da nova IA da Zoppy?" at bounding box center [196, 188] width 246 height 20
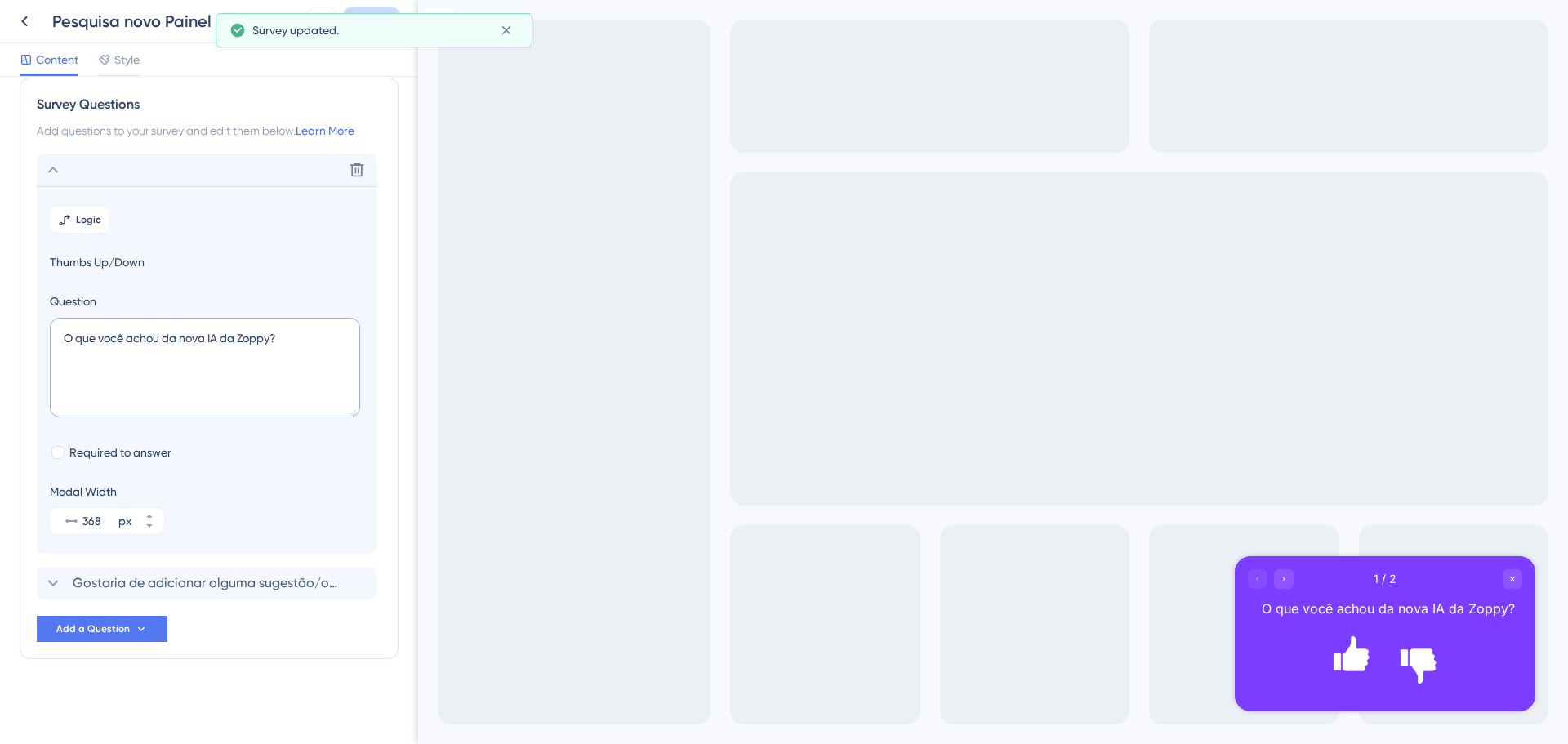
click at [277, 338] on textarea "O que você achou da nova IA da Zoppy?" at bounding box center [204, 367] width 311 height 100
drag, startPoint x: 221, startPoint y: 332, endPoint x: 179, endPoint y: 343, distance: 43.4
click at [176, 343] on textarea "O que você achou da nova IA da Zoppy?" at bounding box center [204, 367] width 311 height 100
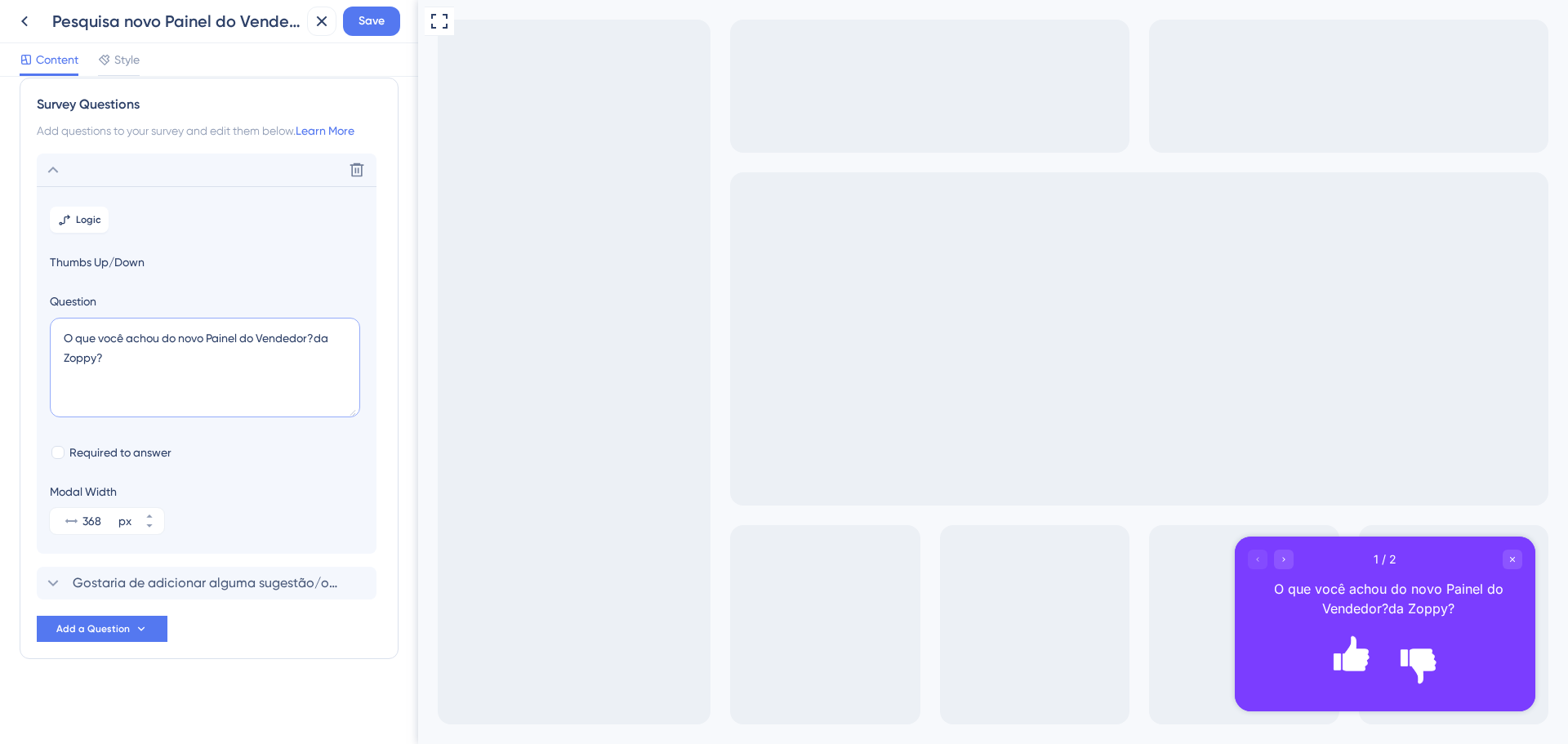
drag, startPoint x: 180, startPoint y: 343, endPoint x: 314, endPoint y: 345, distance: 134.0
click at [325, 336] on textarea "O que você achou do novo Painel do Vendedor?da Zoppy?" at bounding box center [204, 367] width 311 height 100
drag, startPoint x: 286, startPoint y: 374, endPoint x: 320, endPoint y: 338, distance: 49.5
click at [320, 338] on textarea "O que você achou do novo Painel do Vendedor?da Zoppy?" at bounding box center [204, 367] width 311 height 100
type textarea "O que você achou do novo Painel do Vendedor?"
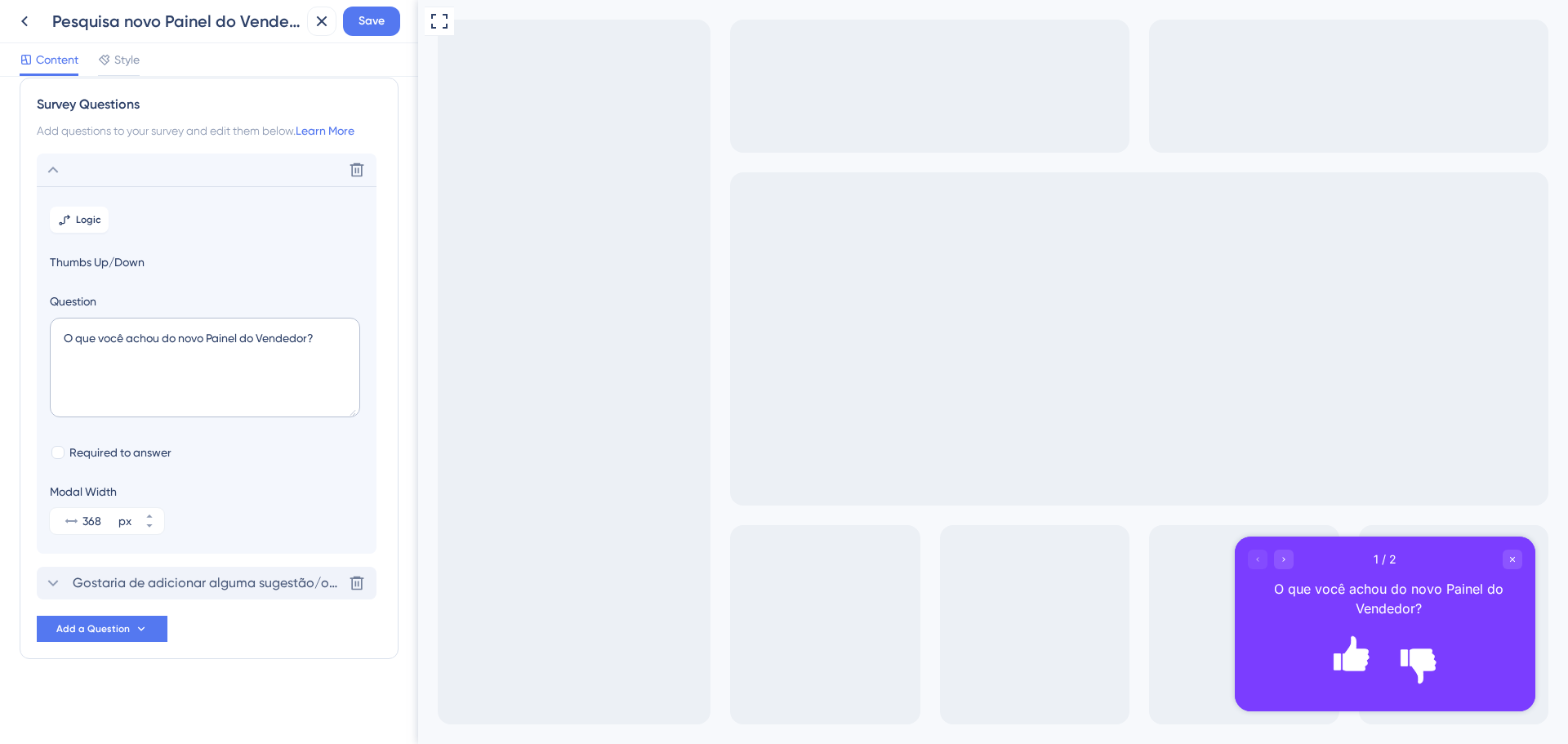
click at [291, 592] on span "Gostaria de adicionar alguma sugestão/observação?" at bounding box center [207, 583] width 270 height 20
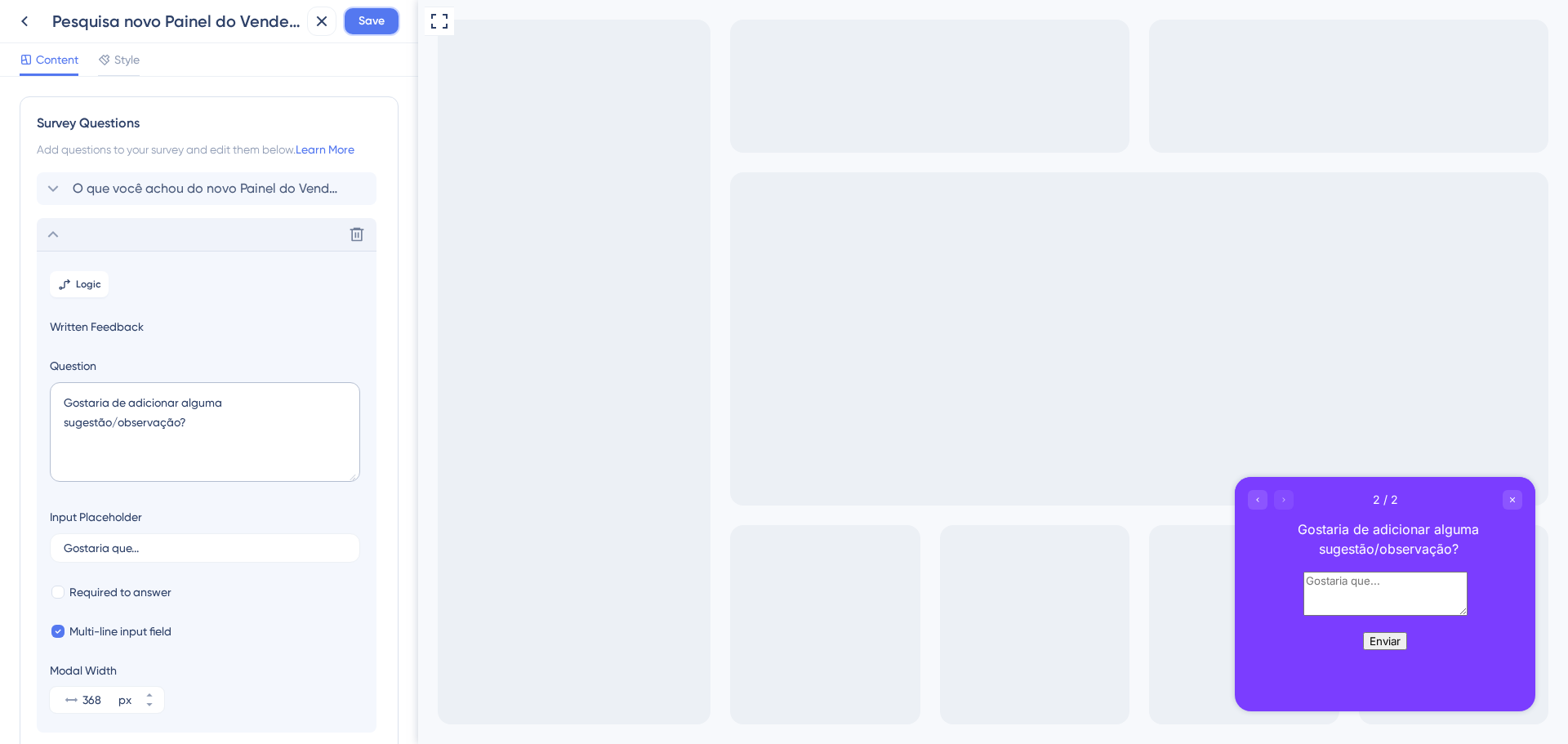
click at [378, 22] on span "Save" at bounding box center [371, 21] width 26 height 20
click at [21, 30] on div "Survey updated." at bounding box center [178, 30] width 317 height 34
click at [31, 30] on icon at bounding box center [24, 21] width 20 height 20
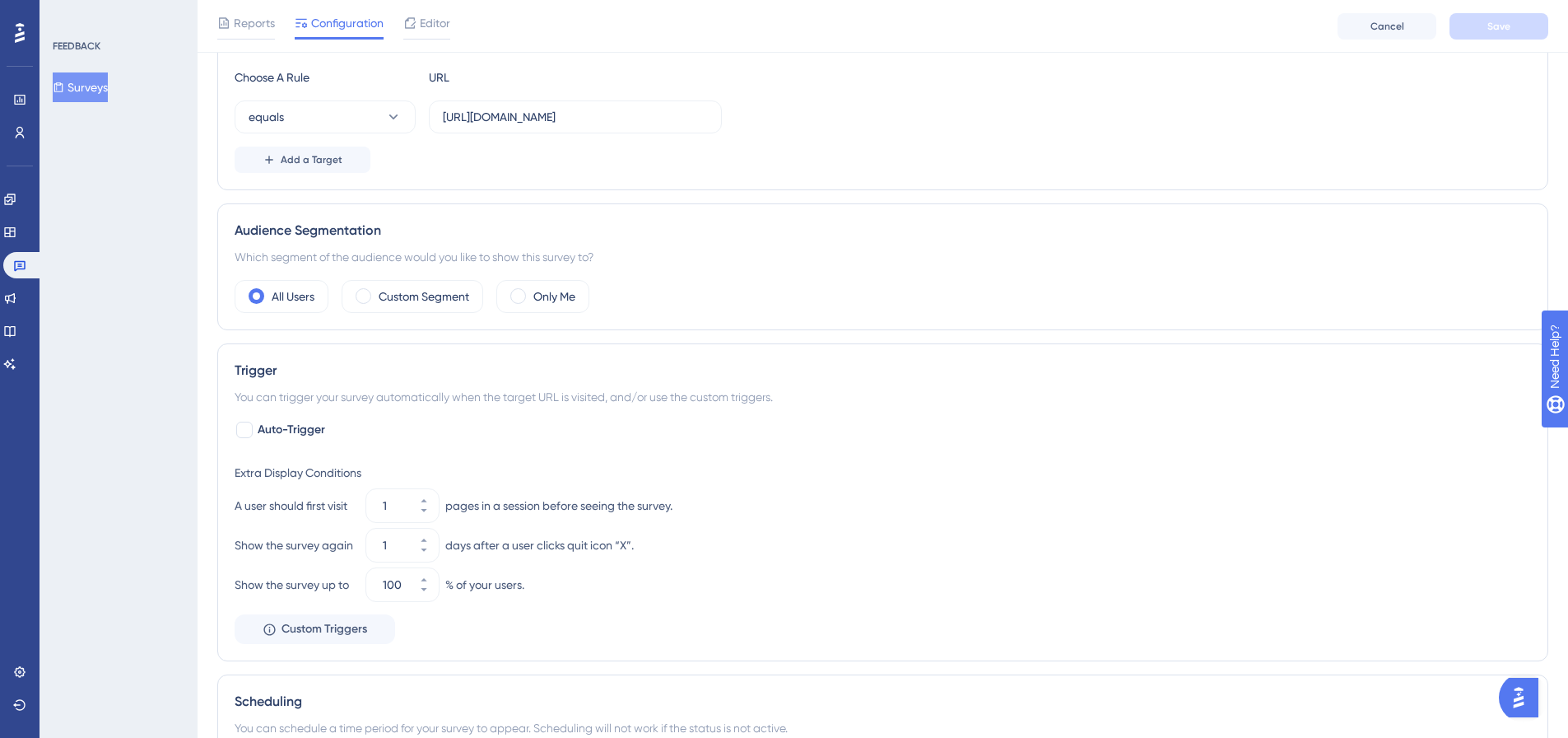
scroll to position [412, 0]
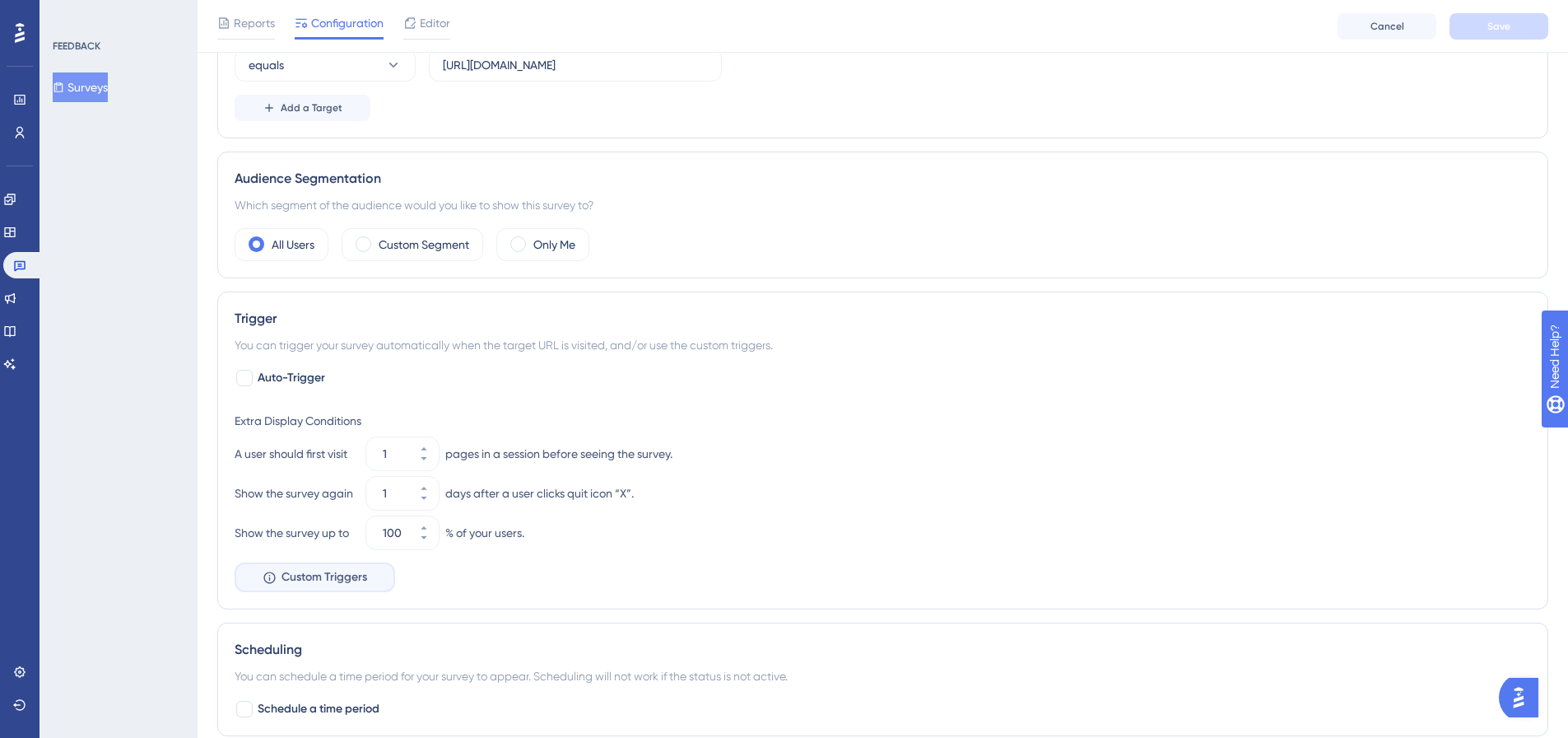
click at [328, 572] on span "Custom Triggers" at bounding box center [323, 576] width 86 height 20
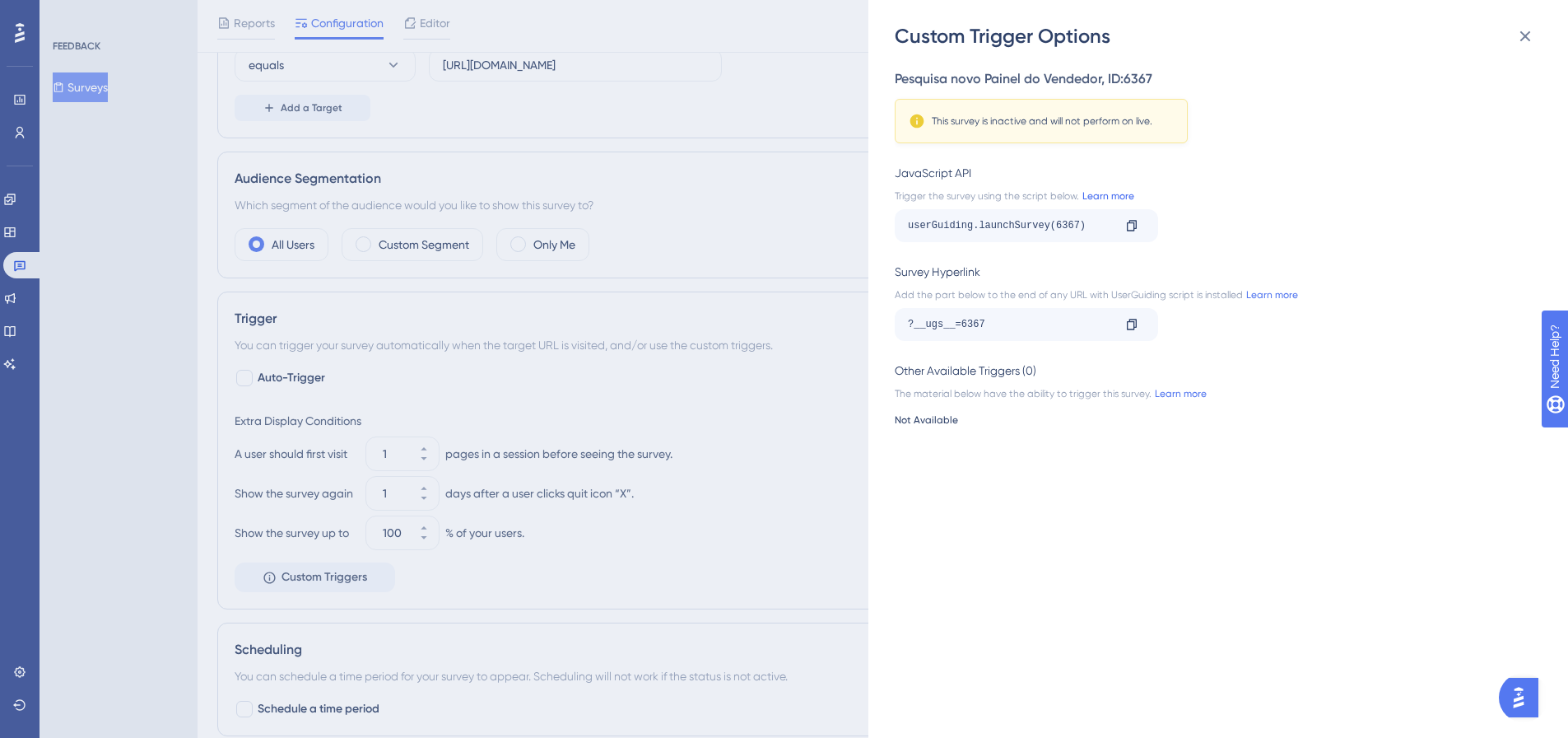
click at [1108, 201] on link "Learn more" at bounding box center [1106, 196] width 55 height 13
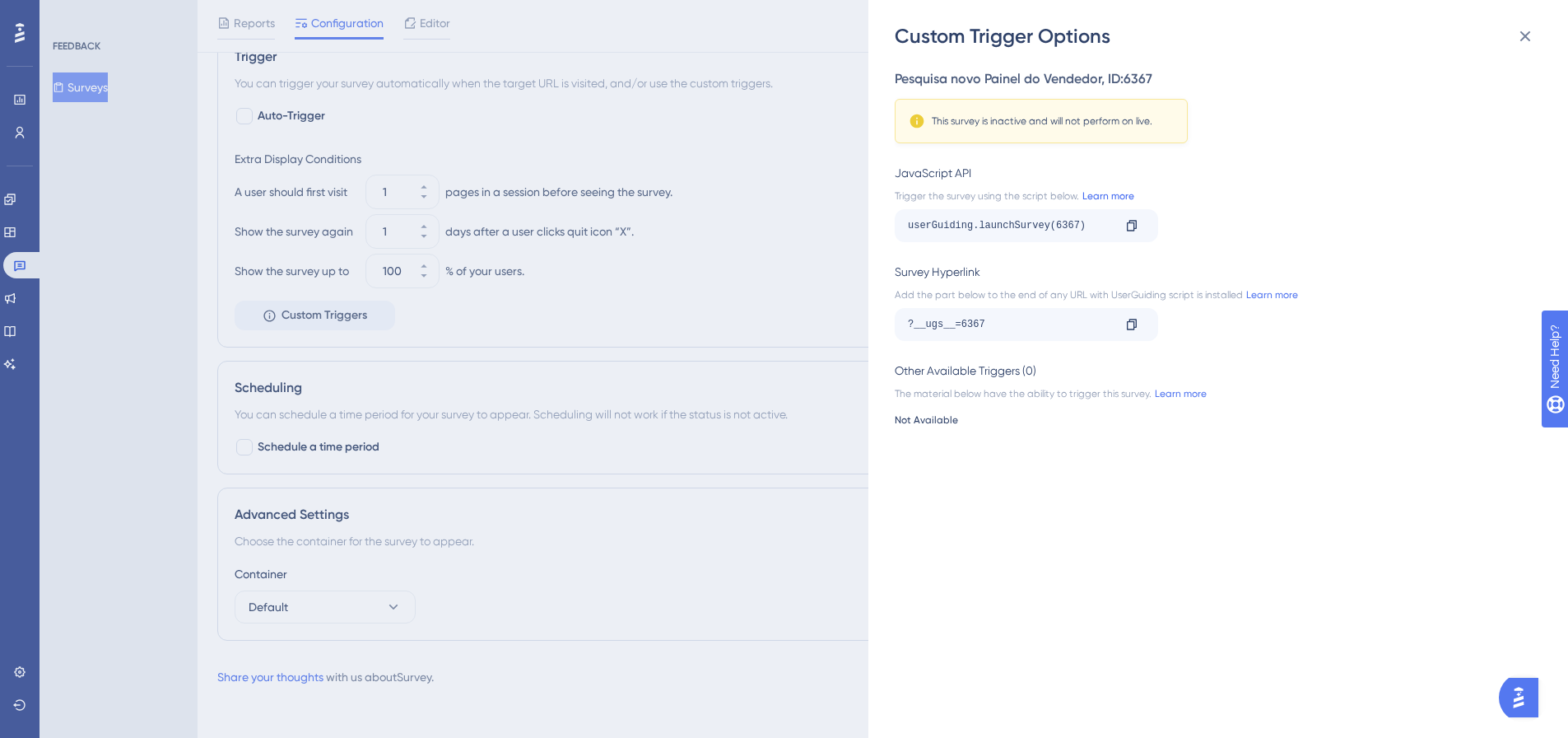
scroll to position [675, 0]
